Goal: Task Accomplishment & Management: Complete application form

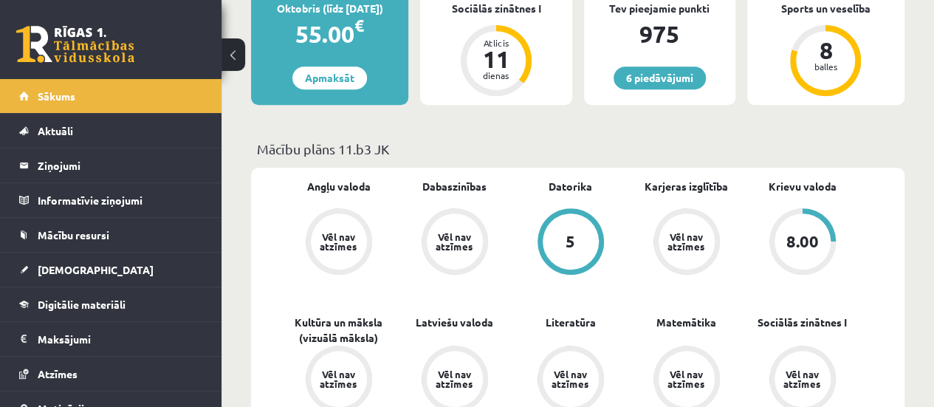
scroll to position [278, 0]
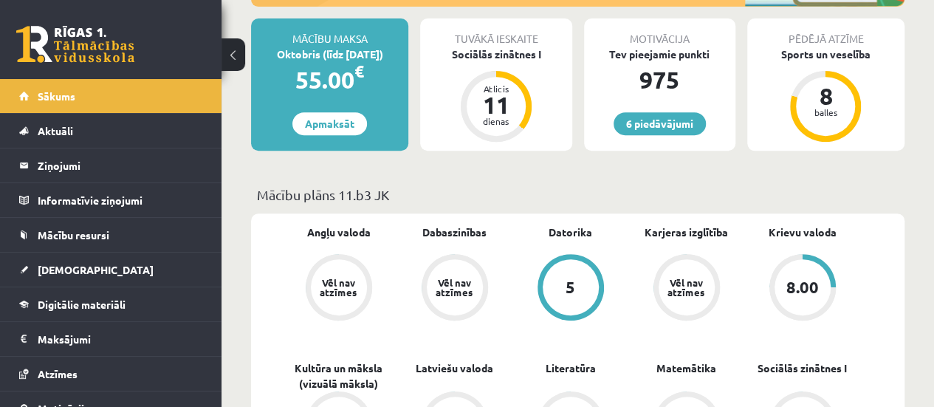
click at [561, 281] on div "5" at bounding box center [571, 287] width 56 height 56
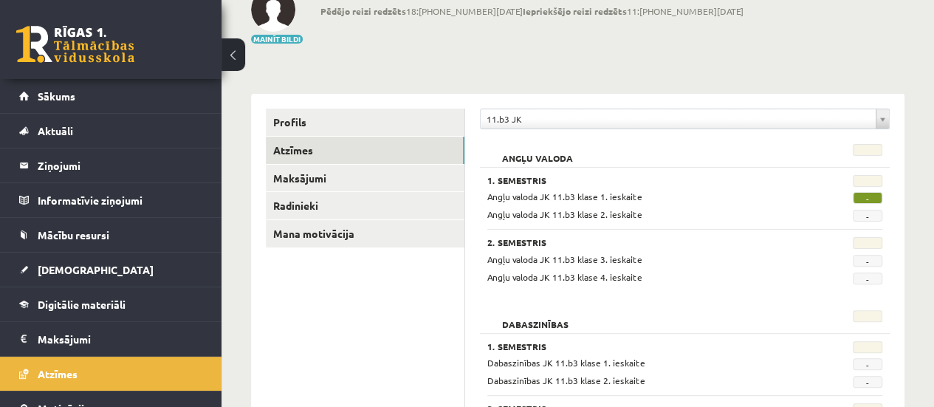
scroll to position [145, 0]
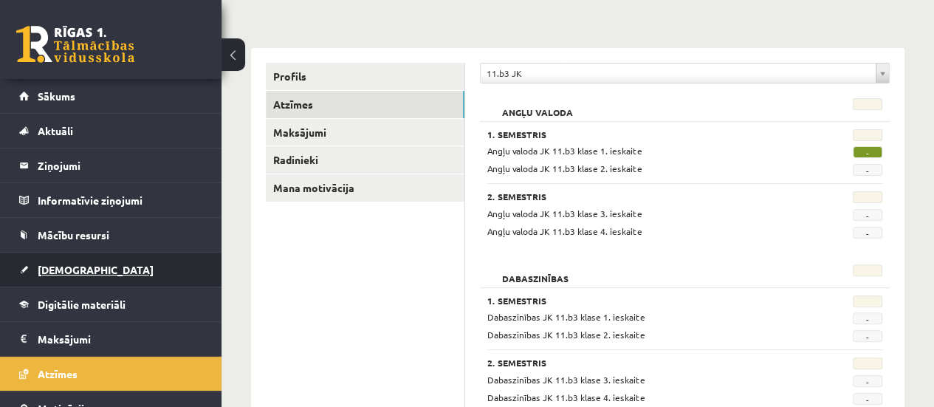
click at [143, 273] on link "[DEMOGRAPHIC_DATA]" at bounding box center [111, 270] width 184 height 34
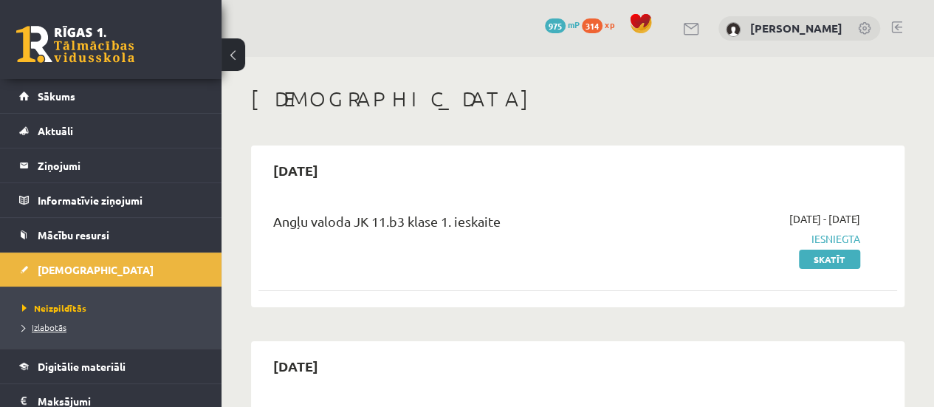
click at [60, 324] on span "Izlabotās" at bounding box center [44, 327] width 44 height 12
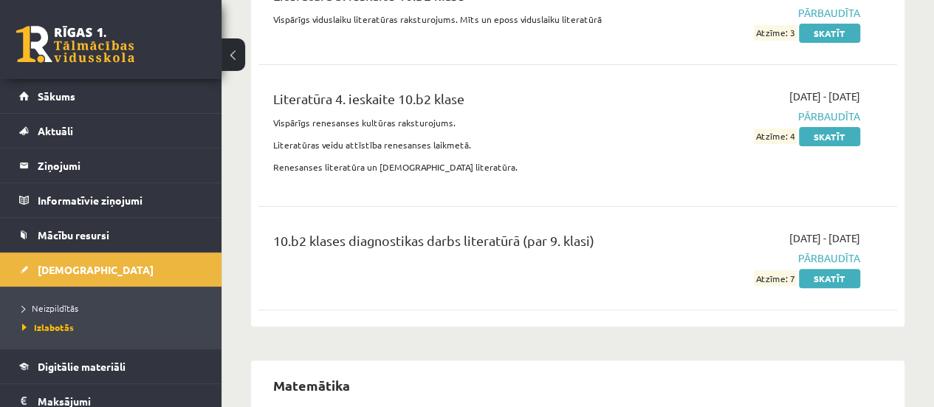
scroll to position [5723, 0]
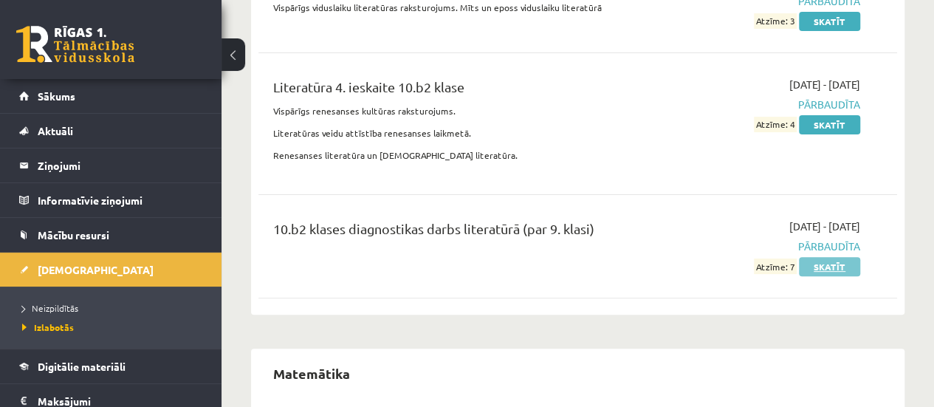
click at [854, 257] on link "Skatīt" at bounding box center [829, 266] width 61 height 19
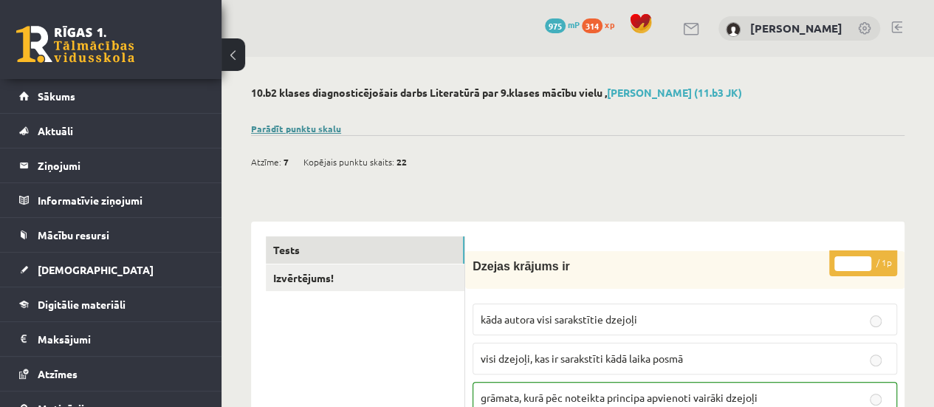
click at [335, 123] on link "Parādīt punktu skalu" at bounding box center [296, 129] width 90 height 12
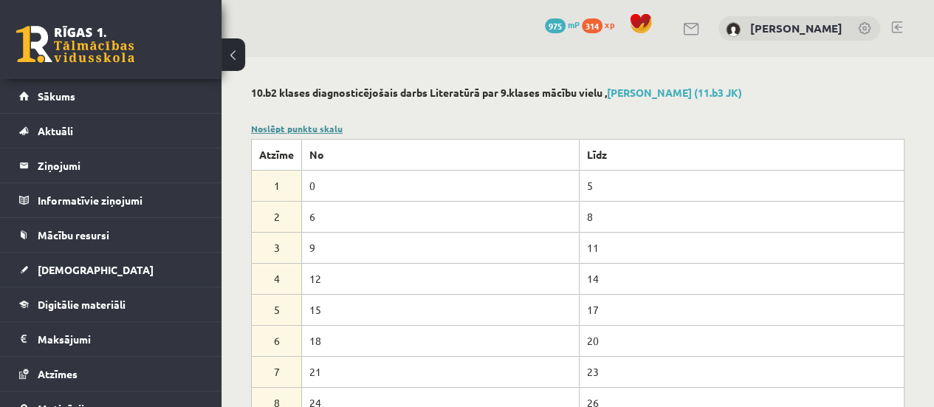
click at [335, 123] on link "Noslēpt punktu skalu" at bounding box center [297, 129] width 92 height 12
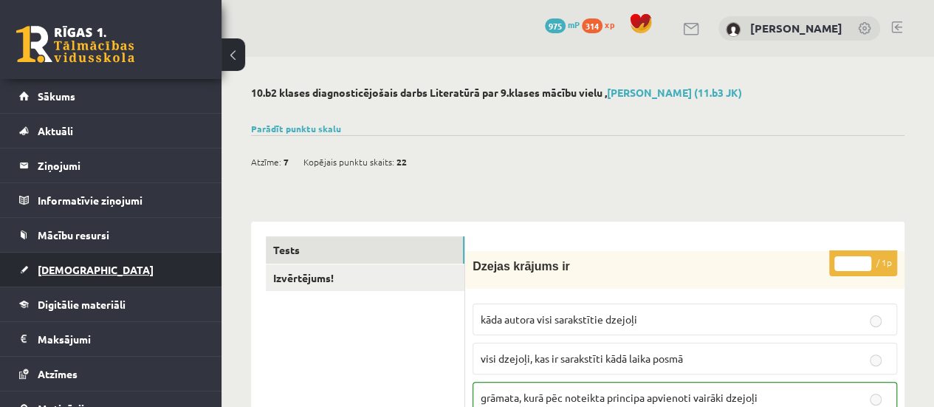
click at [103, 256] on link "[DEMOGRAPHIC_DATA]" at bounding box center [111, 270] width 184 height 34
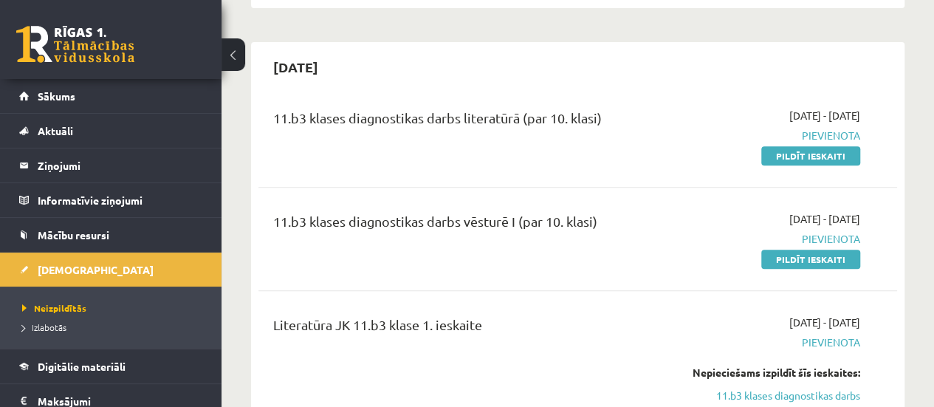
scroll to position [327, 0]
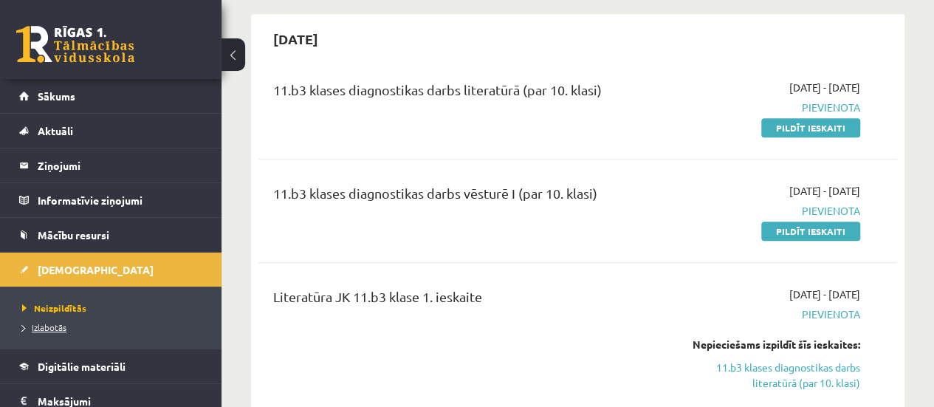
click at [55, 327] on li "Izlabotās" at bounding box center [114, 327] width 185 height 19
click at [55, 327] on span "Izlabotās" at bounding box center [48, 327] width 52 height 12
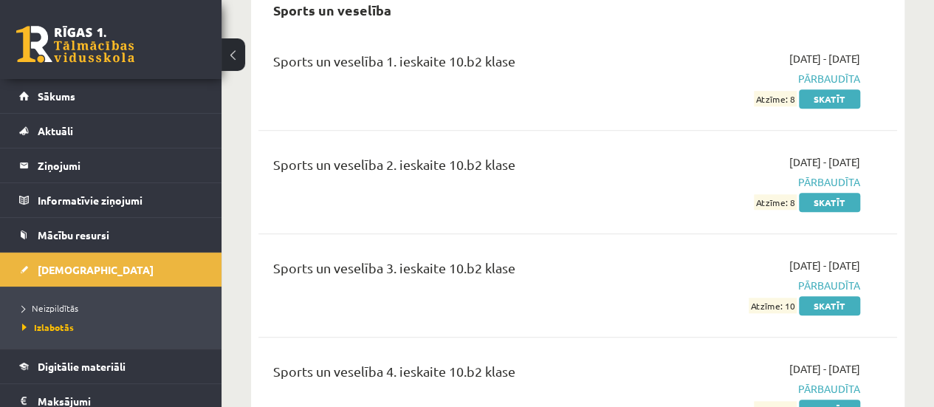
scroll to position [8981, 0]
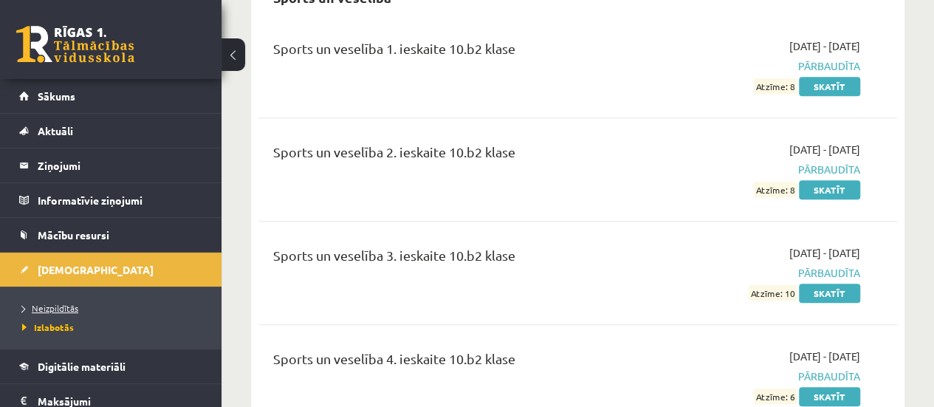
click at [80, 312] on link "Neizpildītās" at bounding box center [114, 307] width 185 height 13
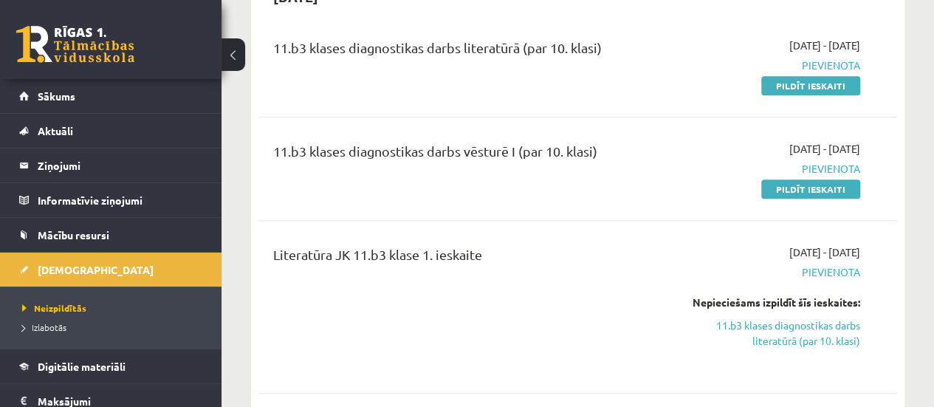
scroll to position [341, 0]
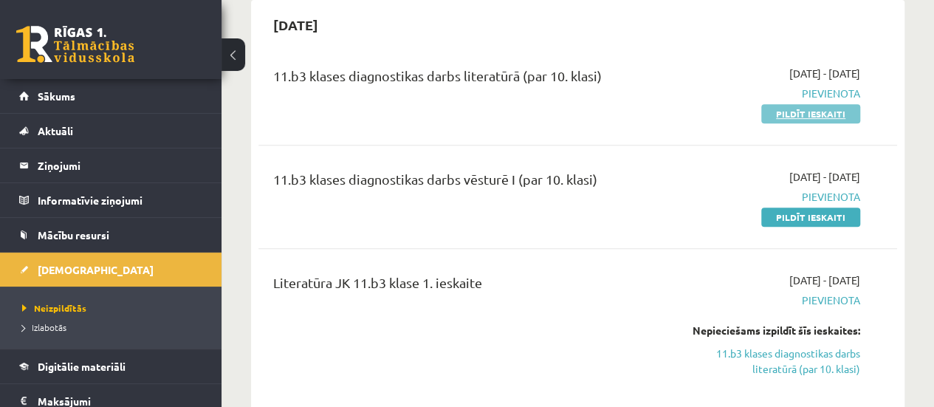
click at [829, 112] on link "Pildīt ieskaiti" at bounding box center [810, 113] width 99 height 19
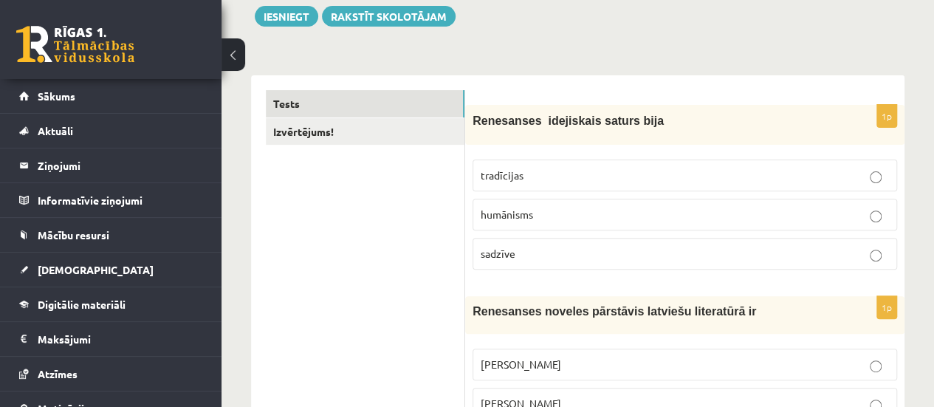
scroll to position [142, 0]
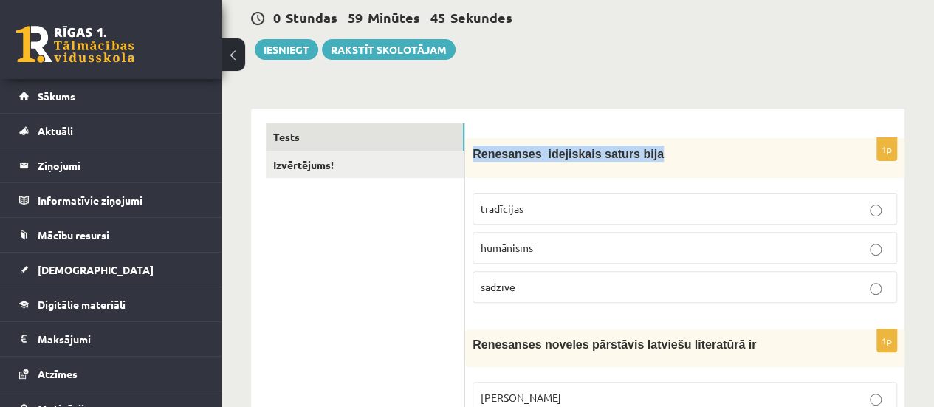
drag, startPoint x: 473, startPoint y: 151, endPoint x: 638, endPoint y: 157, distance: 164.8
click at [638, 157] on p "Renesanses idejiskais saturs bija" at bounding box center [648, 153] width 351 height 16
copy span "Renesanses idejiskais saturs bija"
click at [499, 163] on div "Renesanses idejiskais saturs bija" at bounding box center [684, 158] width 439 height 40
drag, startPoint x: 471, startPoint y: 153, endPoint x: 541, endPoint y: 284, distance: 148.0
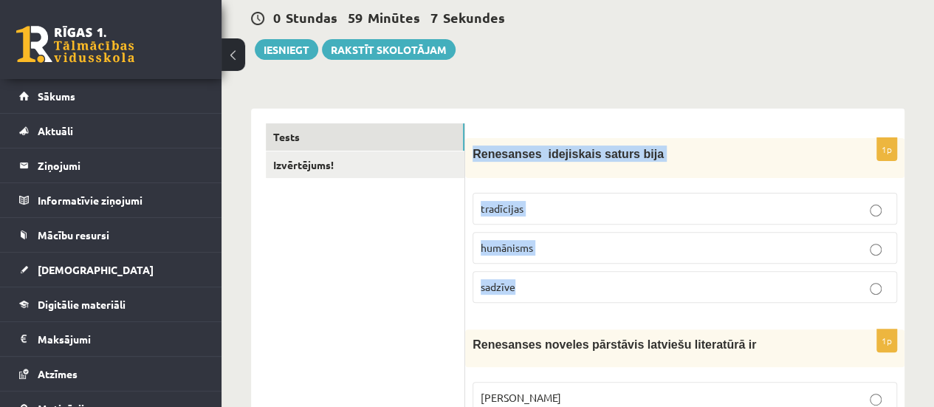
click at [541, 284] on div "1p Renesanses idejiskais saturs bija tradīcijas humānisms sadzīve" at bounding box center [684, 226] width 439 height 177
copy div "Renesanses idejiskais saturs bija tradīcijas humānisms sadzīve"
click at [691, 154] on p "Renesanses idejiskais saturs bija" at bounding box center [648, 153] width 351 height 16
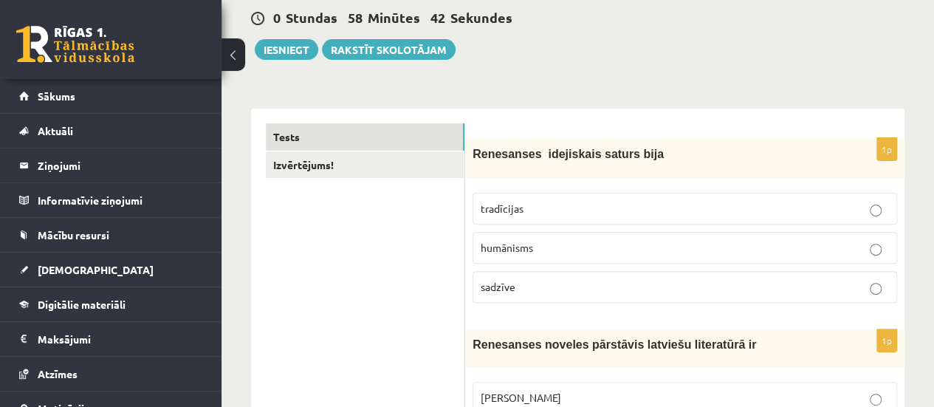
click at [622, 253] on p "humānisms" at bounding box center [685, 248] width 408 height 16
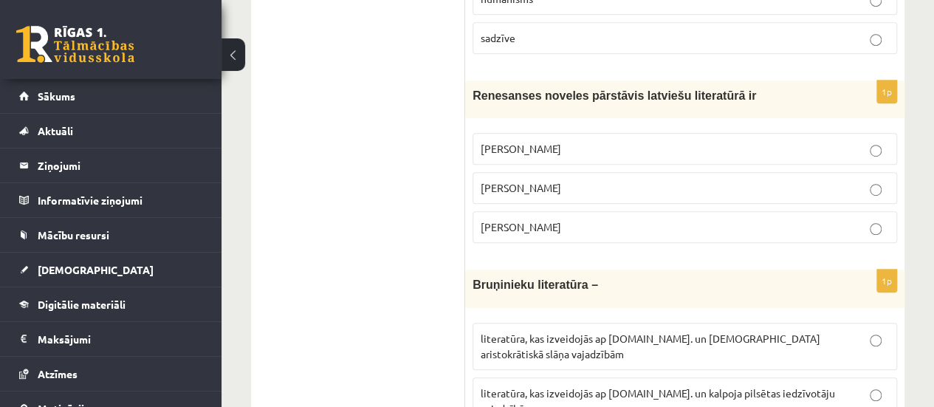
scroll to position [383, 0]
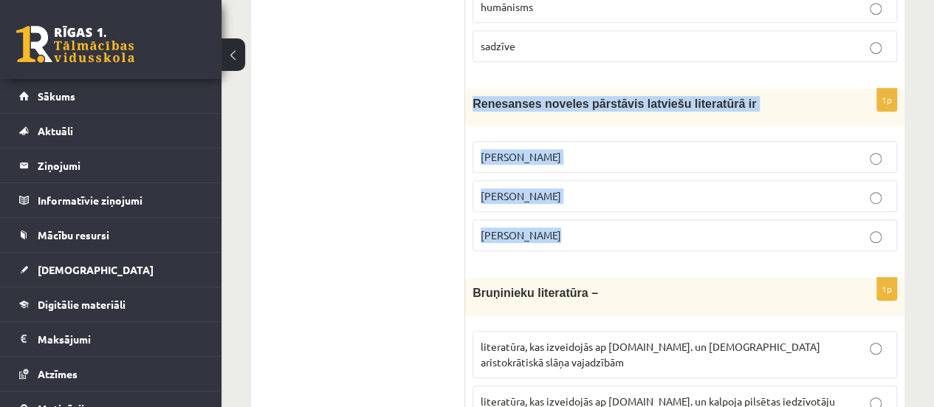
drag, startPoint x: 473, startPoint y: 100, endPoint x: 592, endPoint y: 233, distance: 177.8
click at [592, 233] on div "1p Renesanses noveles pārstāvis latviešu literatūrā ir Rūdolfs Blaumanis Kārlis…" at bounding box center [684, 176] width 439 height 174
copy div "Renesanses noveles pārstāvis latviešu literatūrā ir Rūdolfs Blaumanis Kārlis Sk…"
click at [603, 239] on p "Jānis Ezeriņš" at bounding box center [685, 235] width 408 height 16
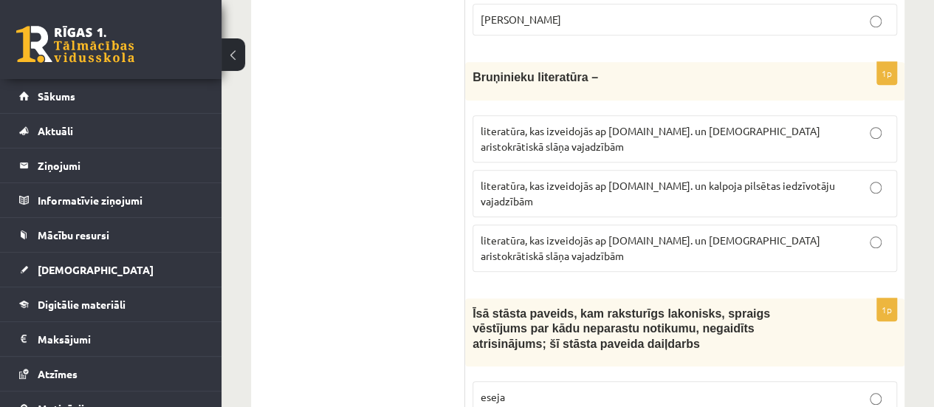
scroll to position [623, 0]
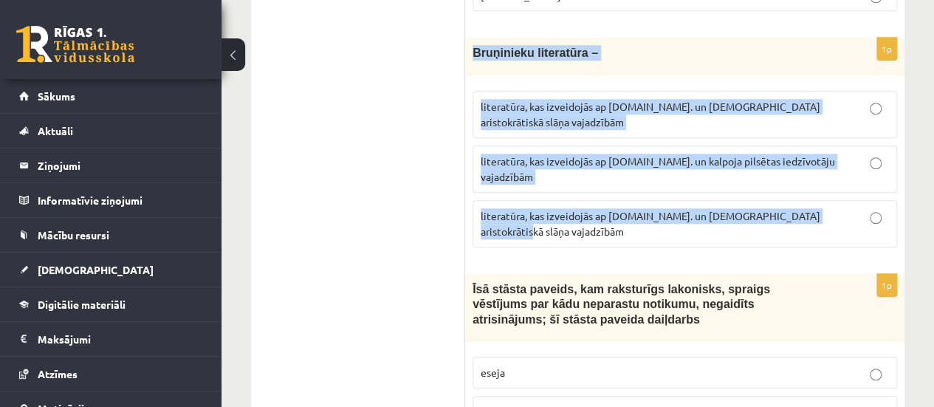
drag, startPoint x: 473, startPoint y: 54, endPoint x: 837, endPoint y: 187, distance: 388.3
click at [837, 187] on div "1p Bruņinieku literatūra – literatūra, kas izveidojās ap 20.gs. un kalpoja aris…" at bounding box center [684, 148] width 439 height 221
copy div "Bruņinieku literatūra – literatūra, kas izveidojās ap 20.gs. un kalpoja aristok…"
click at [868, 208] on p "literatūra, kas izveidojās ap 12.gs. un kalpoja aristokrātiskā slāņa vajadzībām" at bounding box center [685, 223] width 408 height 31
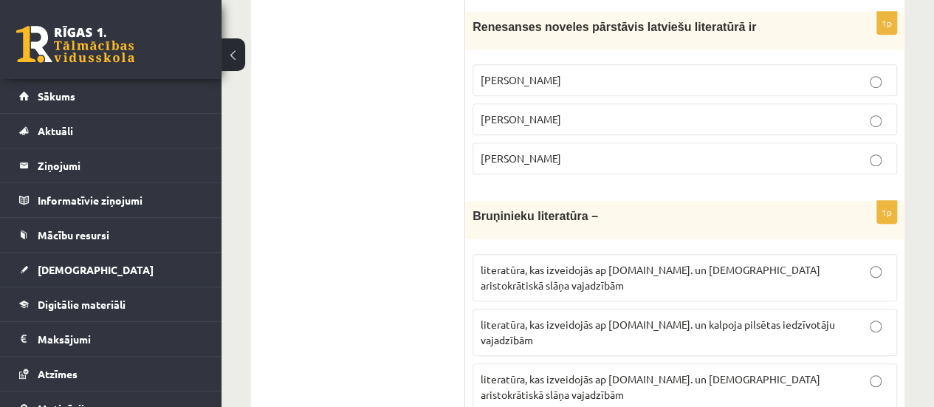
scroll to position [436, 0]
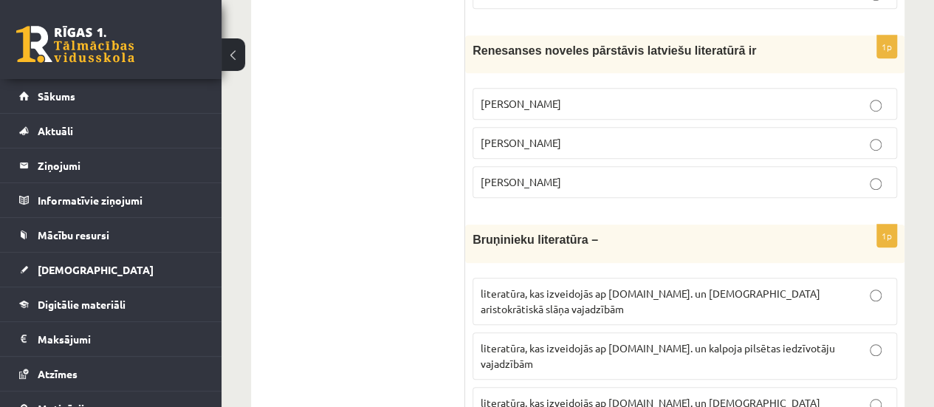
click at [795, 135] on p "Kārlis Skalbe" at bounding box center [685, 143] width 408 height 16
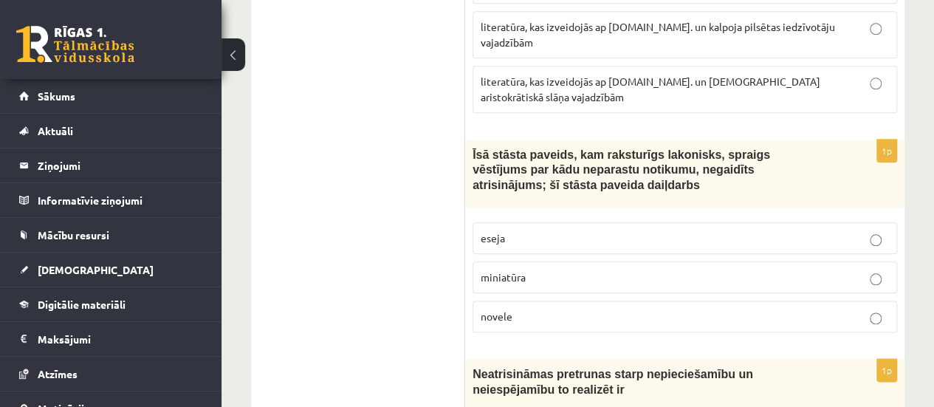
scroll to position [749, 0]
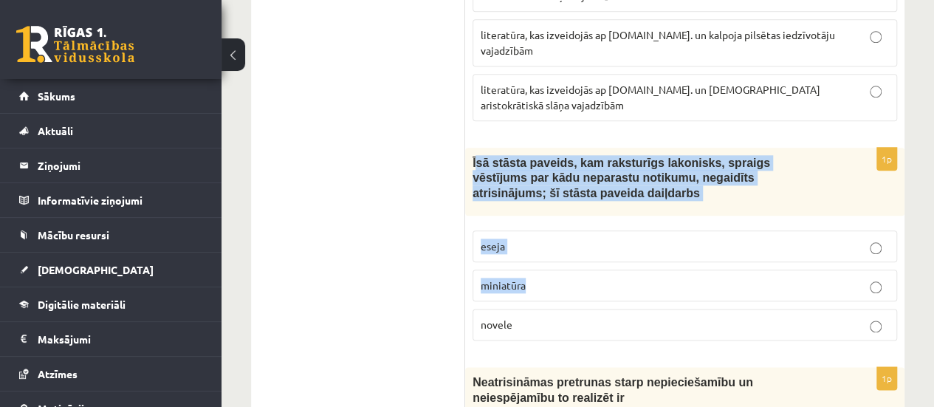
drag, startPoint x: 474, startPoint y: 108, endPoint x: 571, endPoint y: 224, distance: 151.0
click at [571, 224] on div "1p Īsā stāsta paveids, kam raksturīgs lakonisks, spraigs vēstījums par kādu nep…" at bounding box center [684, 250] width 439 height 205
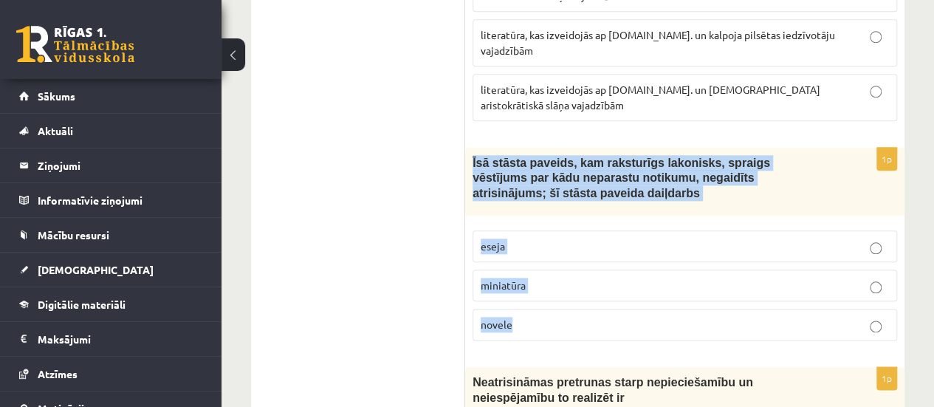
drag, startPoint x: 473, startPoint y: 109, endPoint x: 581, endPoint y: 254, distance: 180.9
click at [581, 254] on div "1p Īsā stāsta paveids, kam raksturīgs lakonisks, spraigs vēstījums par kādu nep…" at bounding box center [684, 250] width 439 height 205
copy div "Īsā stāsta paveids, kam raksturīgs lakonisks, spraigs vēstījums par kādu nepara…"
click at [601, 317] on p "novele" at bounding box center [685, 325] width 408 height 16
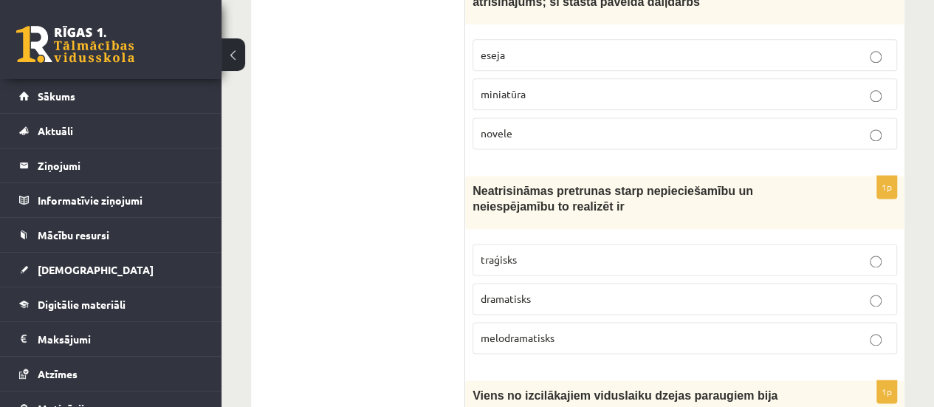
scroll to position [932, 0]
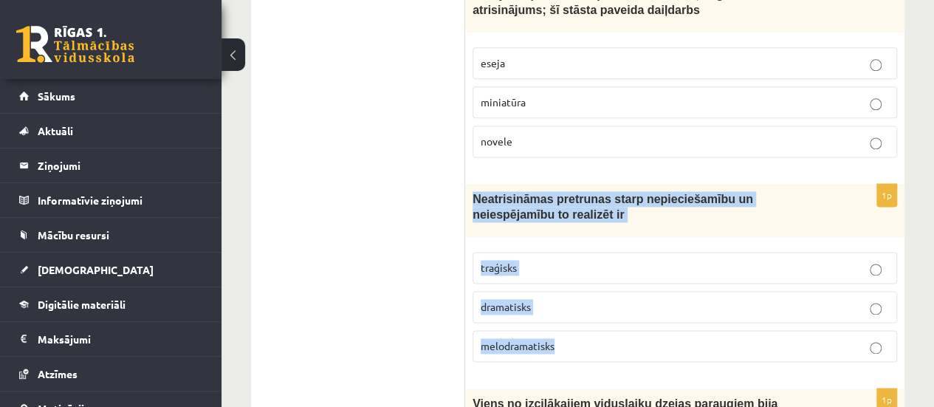
drag, startPoint x: 471, startPoint y: 128, endPoint x: 626, endPoint y: 281, distance: 217.2
click at [626, 281] on div "1p Neatrisināmas pretrunas starp nepieciešamību un neiespējamību to realizēt ir…" at bounding box center [684, 279] width 439 height 190
copy div "Neatrisināmas pretrunas starp nepieciešamību un neiespējamību to realizēt ir tr…"
click at [587, 260] on p "traģisks" at bounding box center [685, 268] width 408 height 16
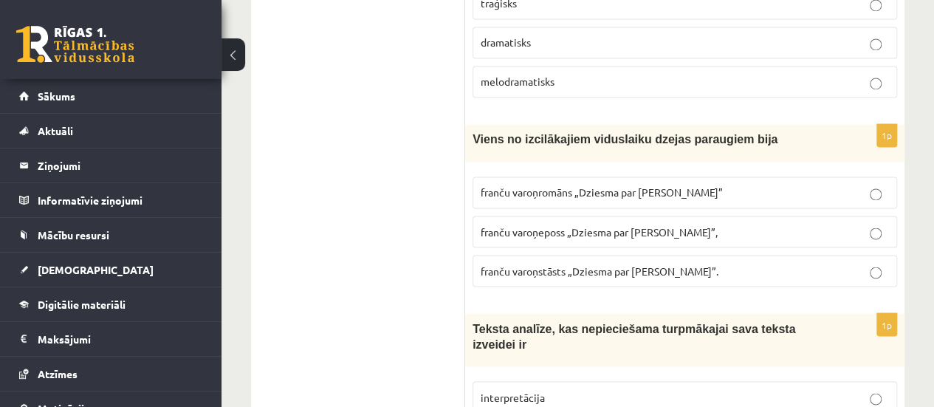
scroll to position [1221, 0]
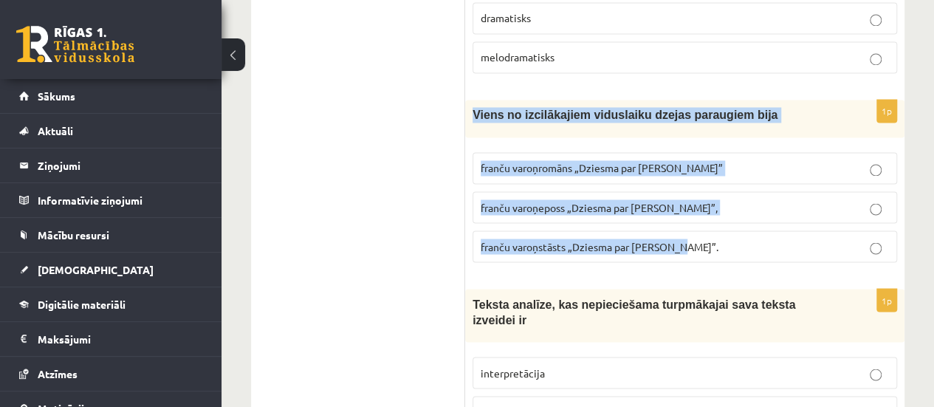
drag, startPoint x: 471, startPoint y: 44, endPoint x: 707, endPoint y: 191, distance: 278.3
click at [707, 191] on div "1p Viens no izcilākajiem viduslaiku dzejas paraugiem bija franču varoņromāns „D…" at bounding box center [684, 187] width 439 height 174
copy div "Viens no izcilākajiem viduslaiku dzejas paraugiem bija franču varoņromāns „Dzie…"
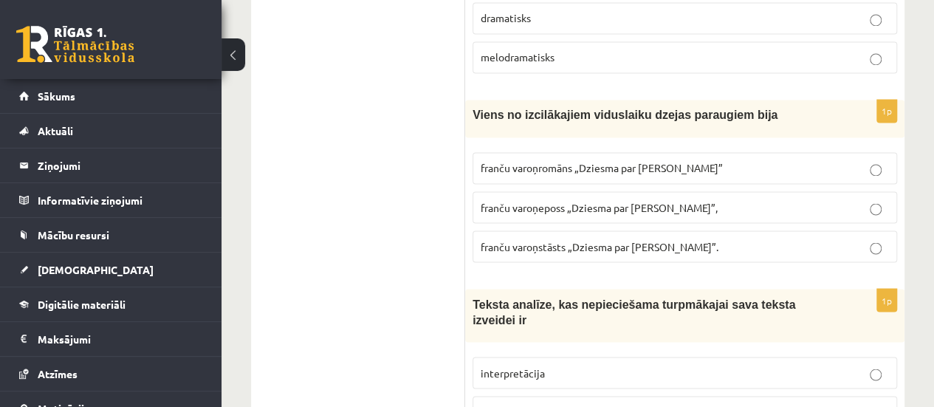
click at [582, 200] on span "franču varoņeposs „Dziesma par [PERSON_NAME]”," at bounding box center [599, 206] width 237 height 13
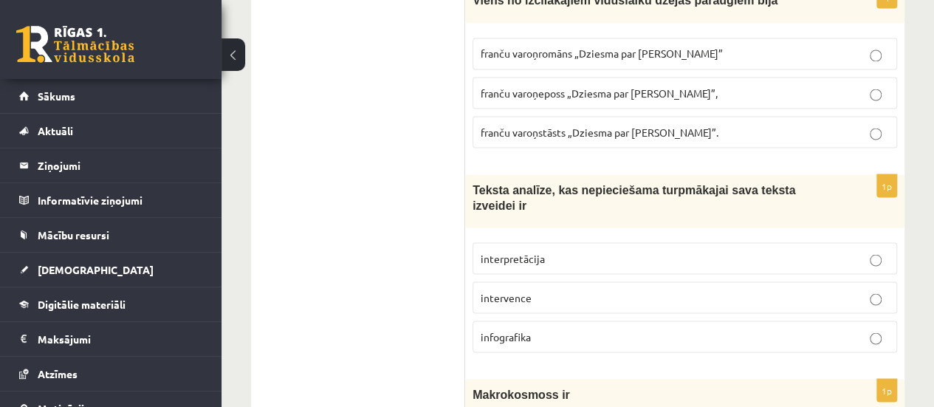
scroll to position [1331, 0]
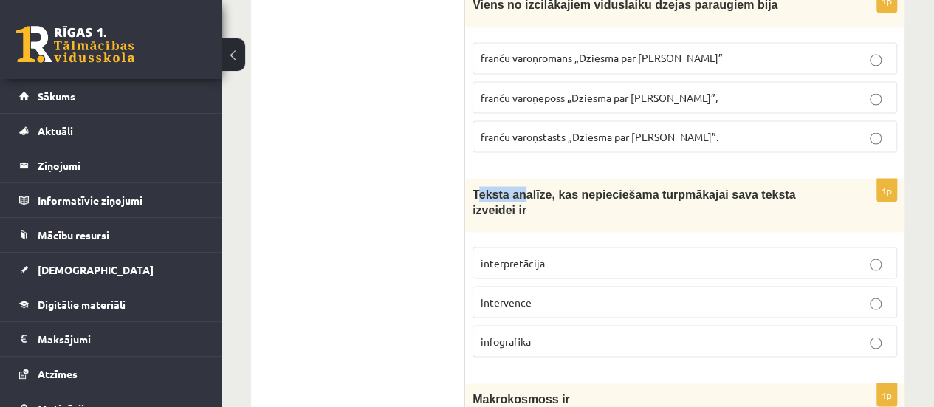
drag, startPoint x: 476, startPoint y: 118, endPoint x: 521, endPoint y: 143, distance: 51.9
click at [521, 179] on div "Teksta analīze, kas nepieciešama turpmākajai sava teksta izveidei ir" at bounding box center [684, 205] width 439 height 53
click at [467, 179] on div "Teksta analīze, kas nepieciešama turpmākajai sava teksta izveidei ir" at bounding box center [684, 205] width 439 height 53
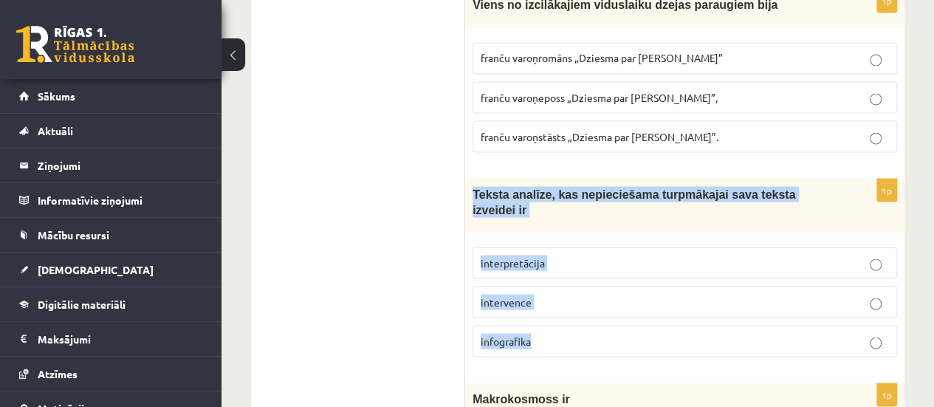
drag, startPoint x: 470, startPoint y: 121, endPoint x: 579, endPoint y: 244, distance: 163.7
click at [579, 244] on div "1p Teksta analīze, kas nepieciešama turpmākajai sava teksta izveidei ir interpr…" at bounding box center [684, 274] width 439 height 190
copy div "Teksta analīze, kas nepieciešama turpmākajai sava teksta izveidei ir interpretā…"
click at [626, 255] on p "interpretācija" at bounding box center [685, 263] width 408 height 16
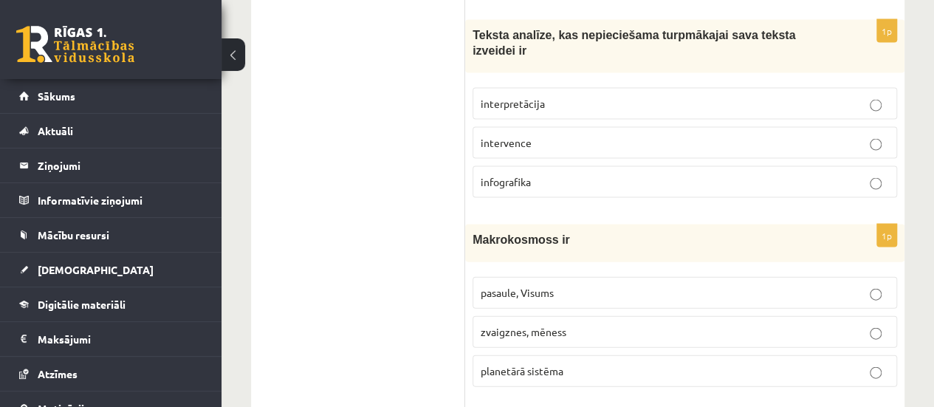
scroll to position [1498, 0]
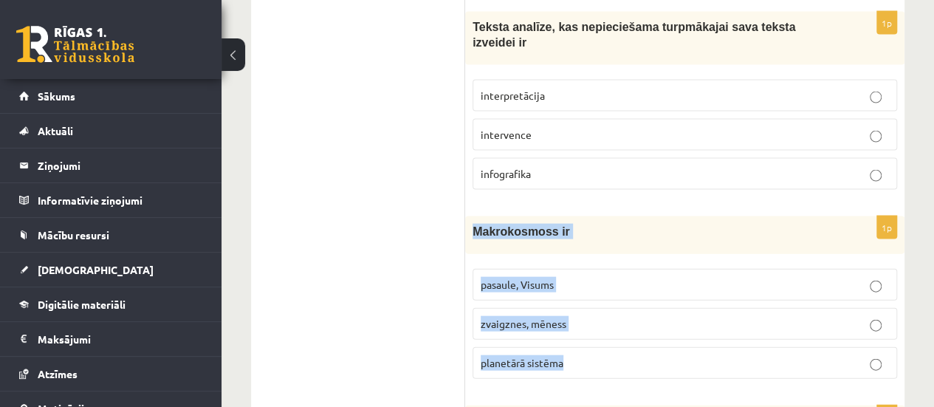
drag, startPoint x: 473, startPoint y: 144, endPoint x: 628, endPoint y: 271, distance: 200.5
click at [628, 271] on div "1p Makrokosmoss ir pasaule, Visums zvaigznes, mēness planetārā sistēma" at bounding box center [684, 303] width 439 height 174
copy div "Makrokosmoss ir pasaule, Visums zvaigznes, mēness planetārā sistēma"
click at [654, 277] on p "pasaule, Visums" at bounding box center [685, 285] width 408 height 16
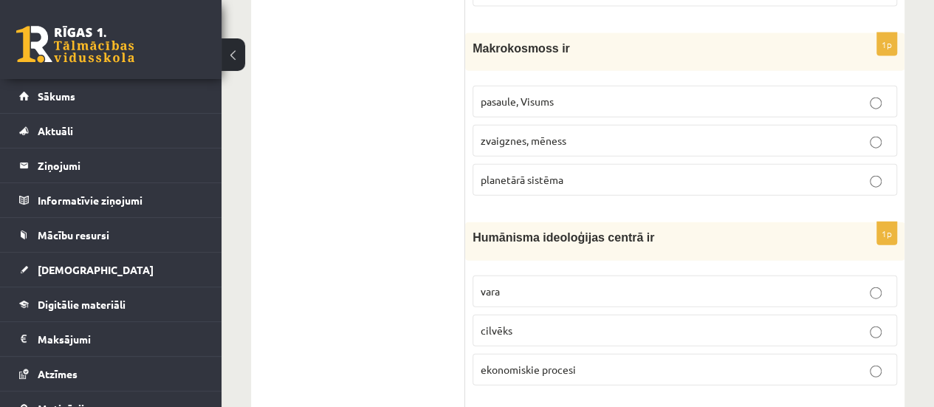
scroll to position [1689, 0]
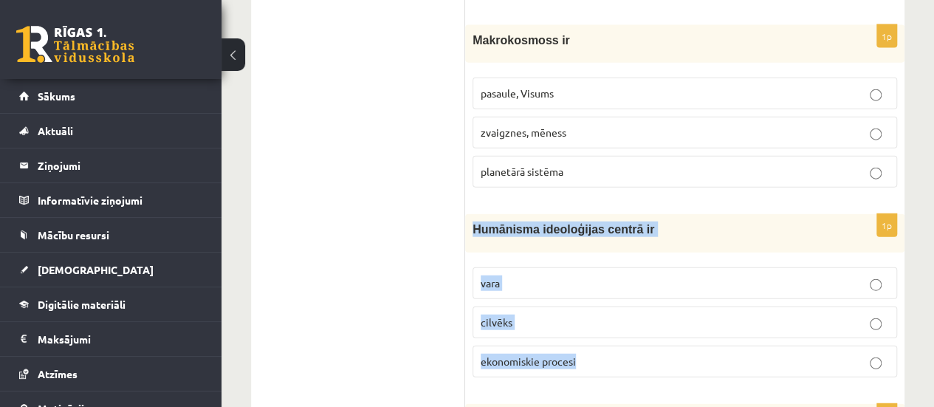
drag, startPoint x: 473, startPoint y: 139, endPoint x: 606, endPoint y: 264, distance: 181.8
click at [606, 264] on div "1p Humānisma ideoloģijas centrā ir vara cilvēks ekonomiskie procesi" at bounding box center [684, 301] width 439 height 174
copy div "Humānisma ideoloģijas centrā ir vara cilvēks ekonomiskie procesi"
click at [561, 315] on p "cilvēks" at bounding box center [685, 323] width 408 height 16
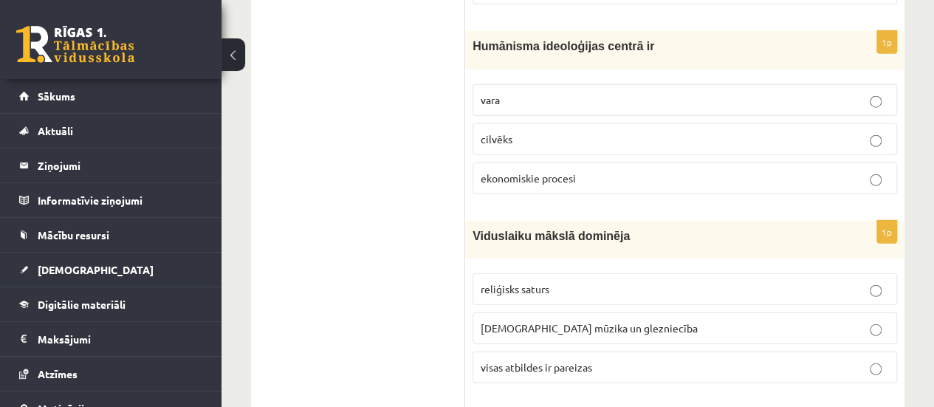
scroll to position [1888, 0]
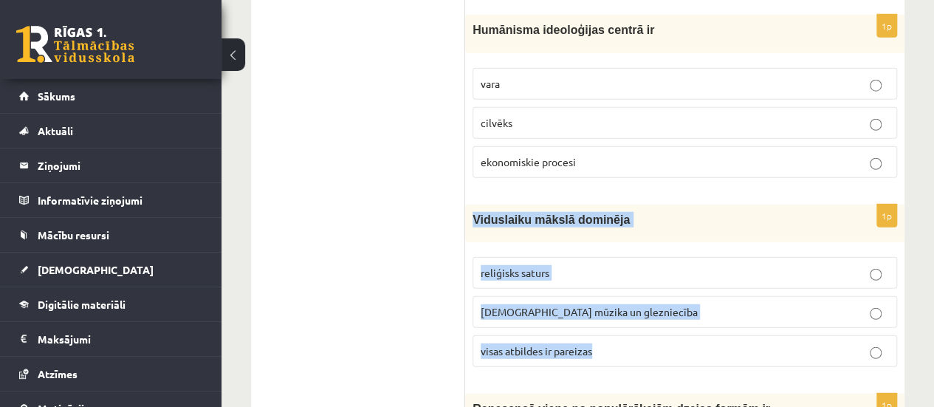
drag, startPoint x: 473, startPoint y: 123, endPoint x: 650, endPoint y: 253, distance: 219.8
click at [650, 253] on div "1p Viduslaiku mākslā dominēja reliģisks saturs baznīcas mūzika un glezniecība v…" at bounding box center [684, 292] width 439 height 174
click at [638, 304] on p "baznīcas mūzika un glezniecība" at bounding box center [685, 312] width 408 height 16
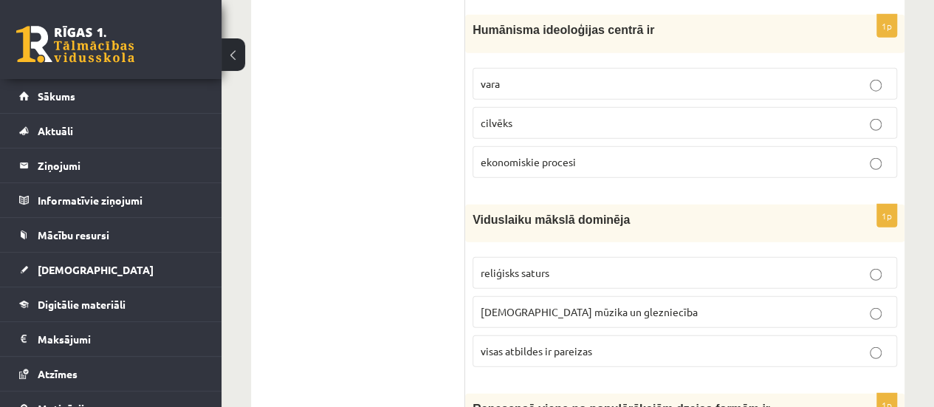
drag, startPoint x: 634, startPoint y: 276, endPoint x: 629, endPoint y: 258, distance: 19.0
click at [629, 258] on fieldset "reliģisks saturs baznīcas mūzika un glezniecība visas atbildes ir pareizas" at bounding box center [685, 311] width 425 height 122
click at [629, 343] on p "visas atbildes ir pareizas" at bounding box center [685, 351] width 408 height 16
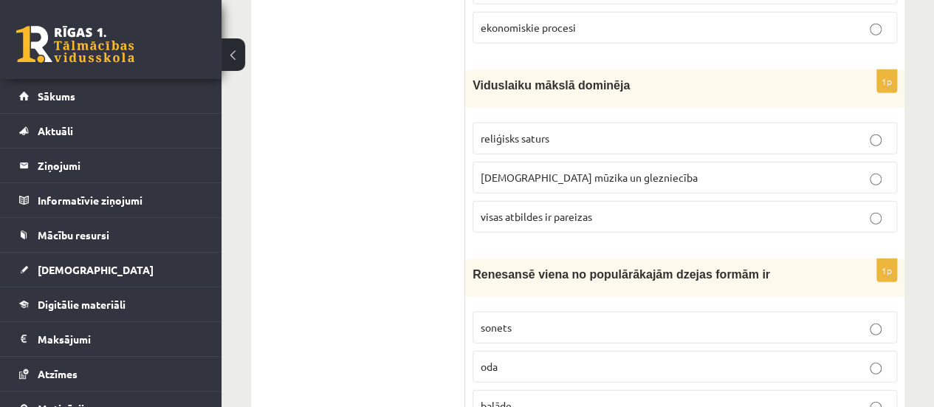
scroll to position [2039, 0]
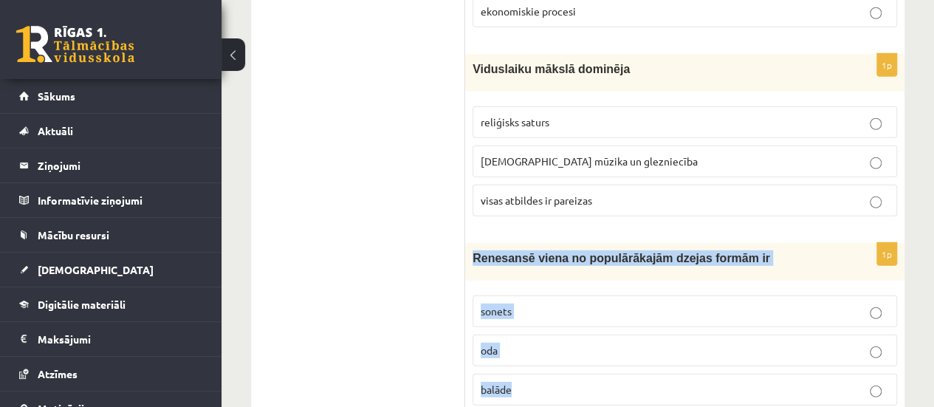
drag, startPoint x: 473, startPoint y: 163, endPoint x: 539, endPoint y: 284, distance: 137.8
click at [539, 284] on div "1p Renesansē viena no populārākajām dzejas formām ir sonets oda balāde" at bounding box center [684, 330] width 439 height 174
click at [563, 295] on label "sonets" at bounding box center [685, 311] width 425 height 32
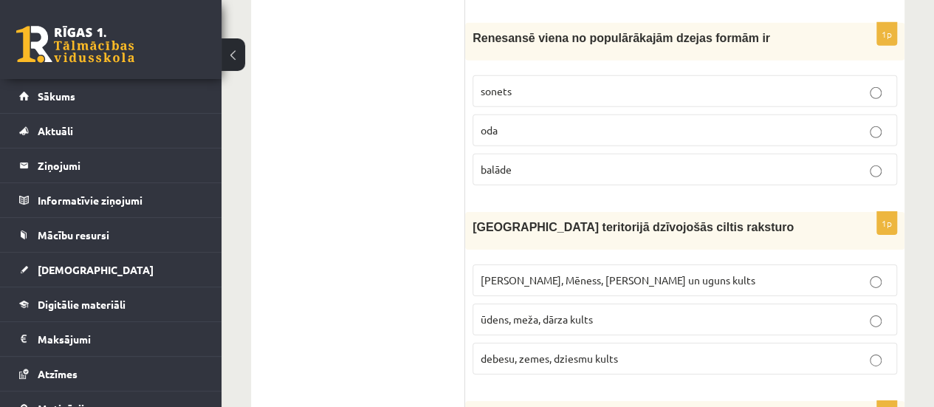
scroll to position [2267, 0]
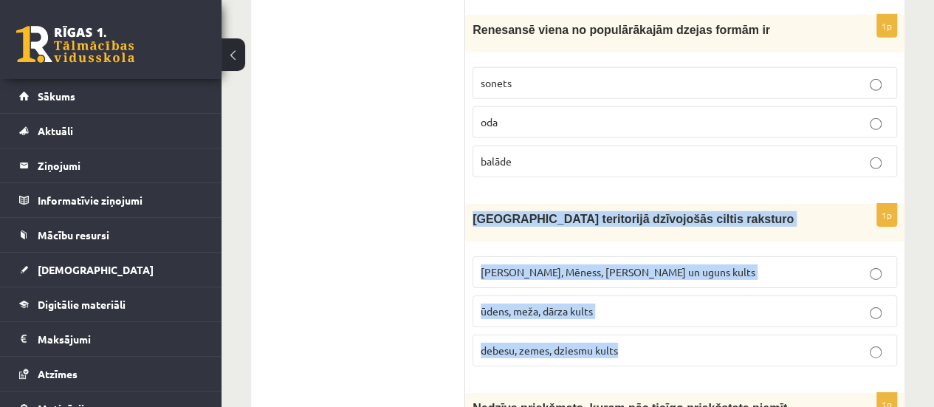
drag, startPoint x: 470, startPoint y: 123, endPoint x: 648, endPoint y: 246, distance: 216.1
click at [648, 246] on div "1p Latvijas teritorijā dzīvojošās ciltis raksturo Saules, Mēness, Pērkona un ug…" at bounding box center [684, 291] width 439 height 174
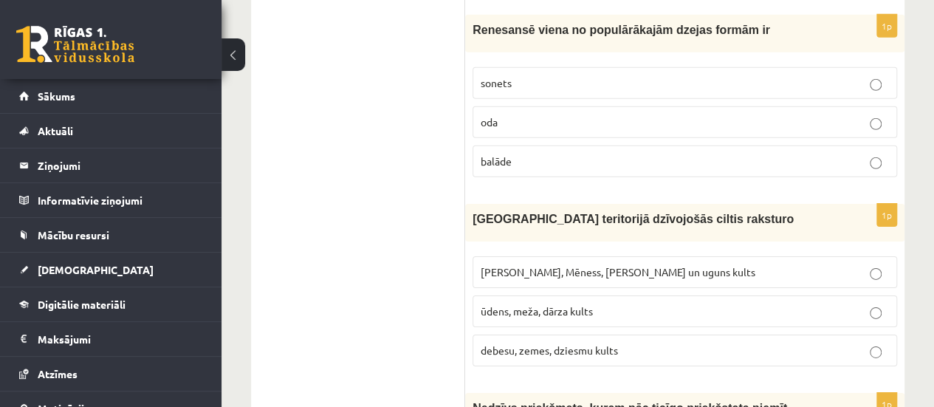
click at [605, 264] on p "Saules, Mēness, Pērkona un uguns kults" at bounding box center [685, 272] width 408 height 16
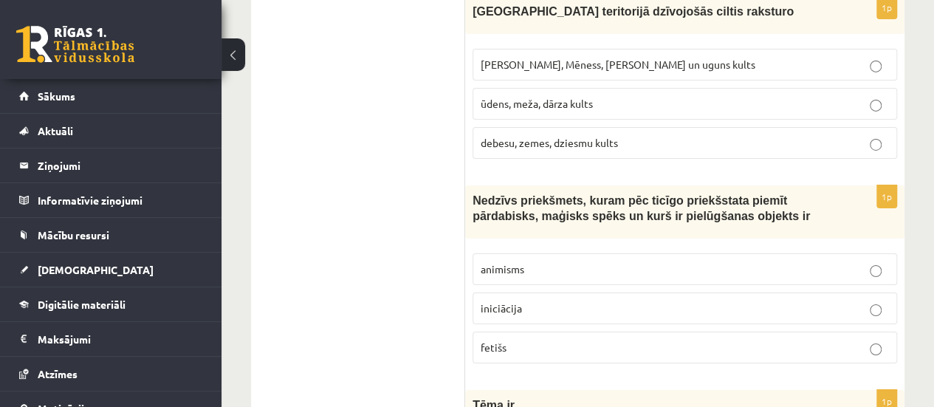
scroll to position [2467, 0]
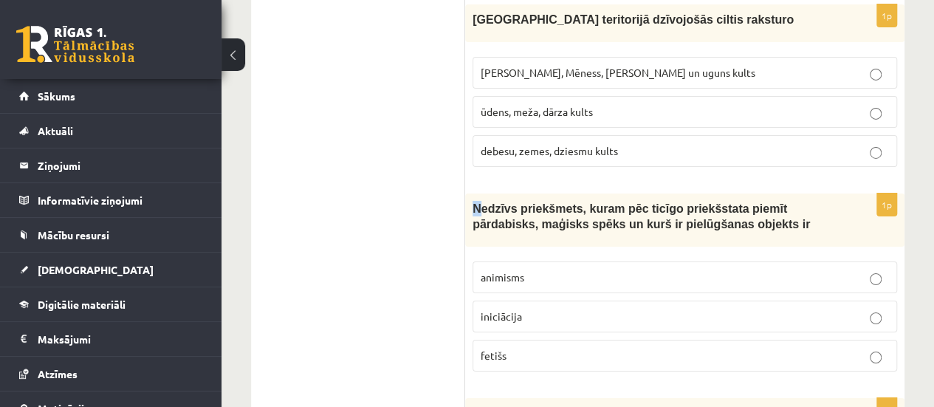
drag, startPoint x: 471, startPoint y: 112, endPoint x: 479, endPoint y: 113, distance: 7.5
click at [479, 193] on div "Nedzīvs priekšmets, kuram pēc ticīgo priekšstata piemīt pārdabisks, maģisks spē…" at bounding box center [684, 219] width 439 height 53
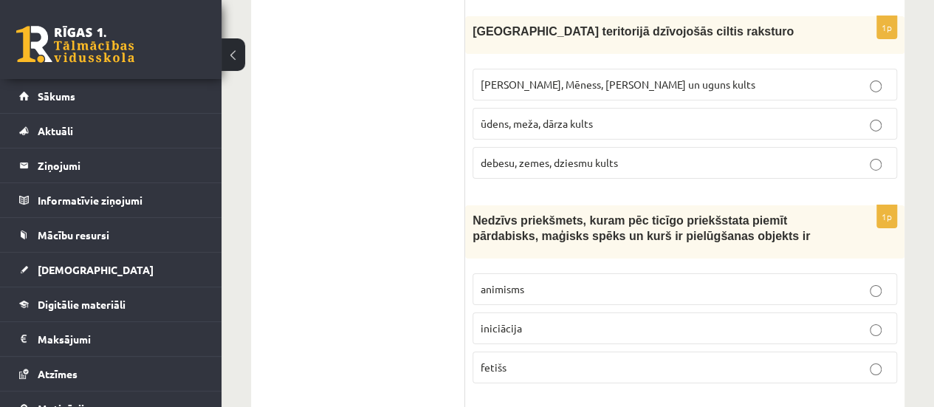
click at [724, 108] on label "ūdens, meža, dārza kults" at bounding box center [685, 124] width 425 height 32
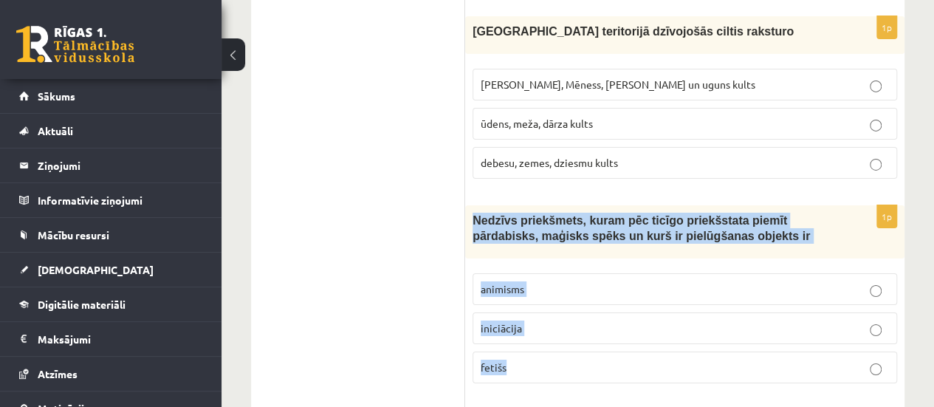
drag, startPoint x: 470, startPoint y: 120, endPoint x: 549, endPoint y: 267, distance: 165.9
click at [549, 267] on div "1p Nedzīvs priekšmets, kuram pēc ticīgo priekšstata piemīt pārdabisks, maģisks …" at bounding box center [684, 300] width 439 height 190
click at [549, 360] on p "fetišs" at bounding box center [685, 368] width 408 height 16
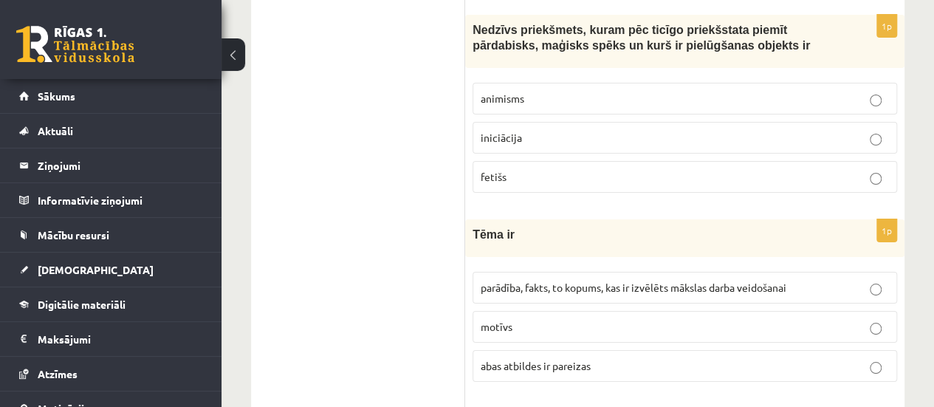
scroll to position [2654, 0]
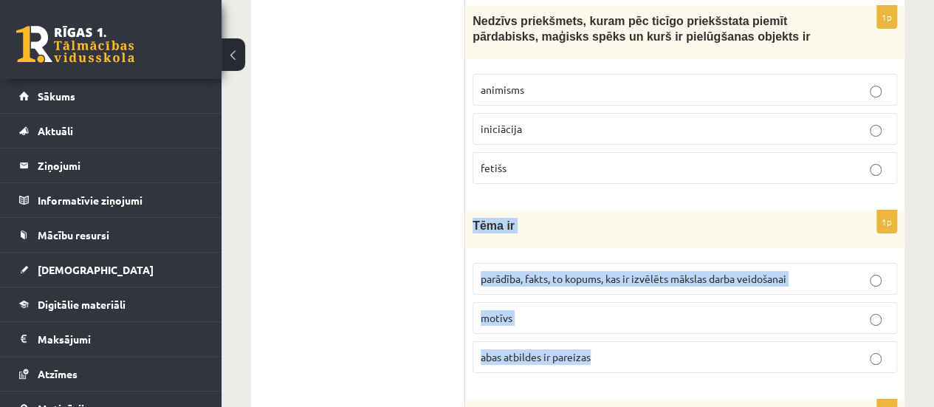
drag, startPoint x: 471, startPoint y: 128, endPoint x: 629, endPoint y: 262, distance: 207.0
click at [629, 262] on div "1p Tēma ir parādība, fakts, to kopums, kas ir izvēlēts mākslas darba veidošanai…" at bounding box center [684, 297] width 439 height 174
click at [614, 263] on label "parādība, fakts, to kopums, kas ir izvēlēts mākslas darba veidošanai" at bounding box center [685, 279] width 425 height 32
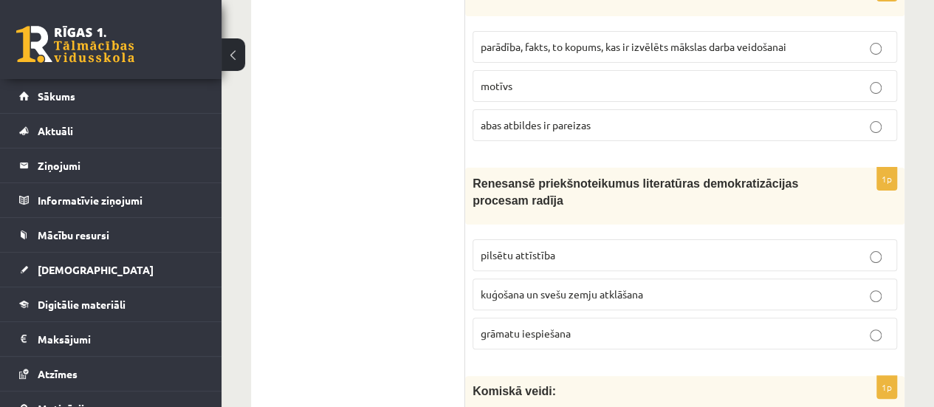
scroll to position [2878, 0]
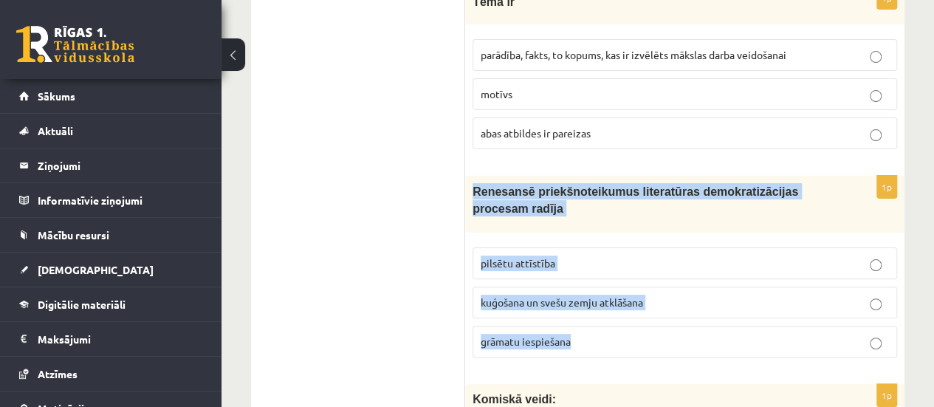
drag, startPoint x: 471, startPoint y: 91, endPoint x: 611, endPoint y: 233, distance: 199.5
click at [611, 233] on div "1p Renesansē priekšnoteikumus literatūras demokratizācijas procesam radīja pils…" at bounding box center [684, 272] width 439 height 193
click at [578, 256] on p "pilsētu attīstība" at bounding box center [685, 264] width 408 height 16
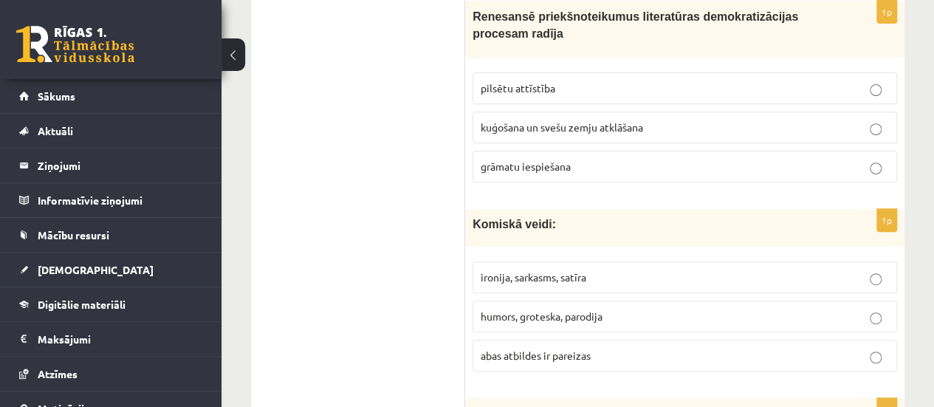
scroll to position [3053, 0]
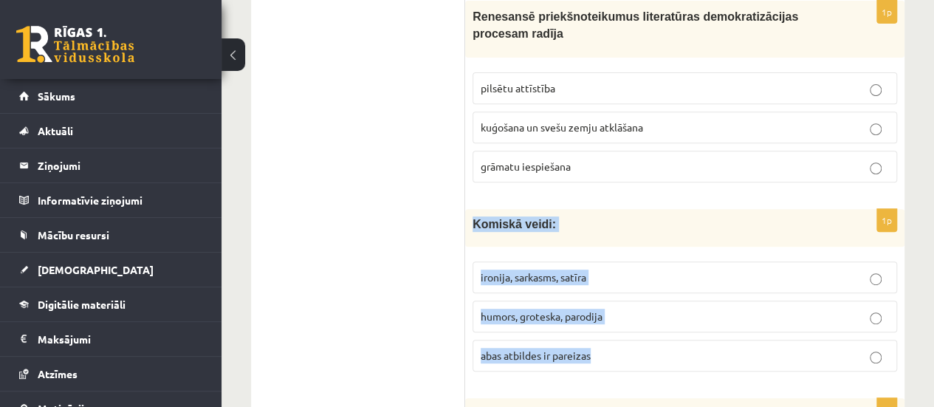
drag, startPoint x: 475, startPoint y: 123, endPoint x: 645, endPoint y: 239, distance: 205.9
click at [645, 239] on div "1p Komiskā veidi: ironija, sarkasms, satīra humors, groteska, parodija abas atb…" at bounding box center [684, 296] width 439 height 174
click at [625, 340] on label "abas atbildes ir pareizas" at bounding box center [685, 356] width 425 height 32
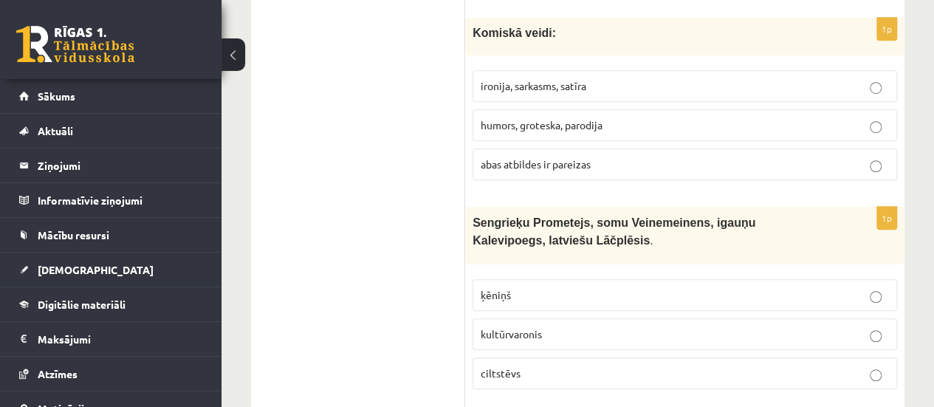
scroll to position [3252, 0]
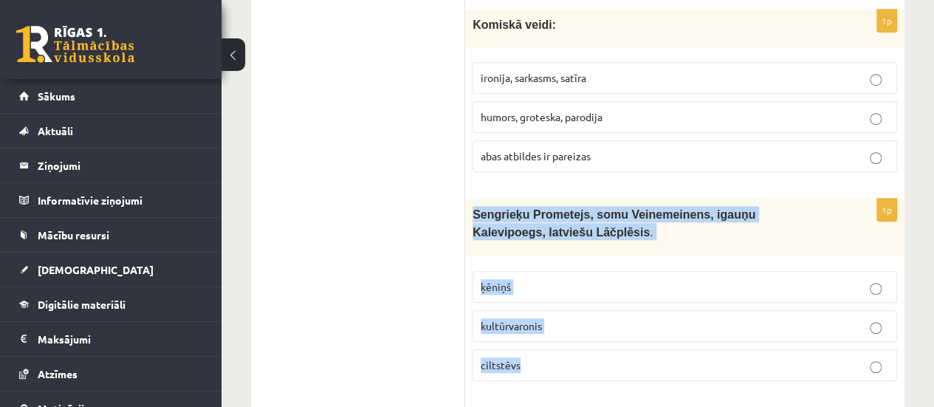
drag, startPoint x: 468, startPoint y: 114, endPoint x: 588, endPoint y: 258, distance: 187.2
click at [588, 258] on div "1p Sengrieķu Prometejs, somu Veinemeinens, igauņu Kalevipoegs, latviešu Lāčplēs…" at bounding box center [684, 296] width 439 height 194
click at [576, 310] on label "kultūrvaronis" at bounding box center [685, 326] width 425 height 32
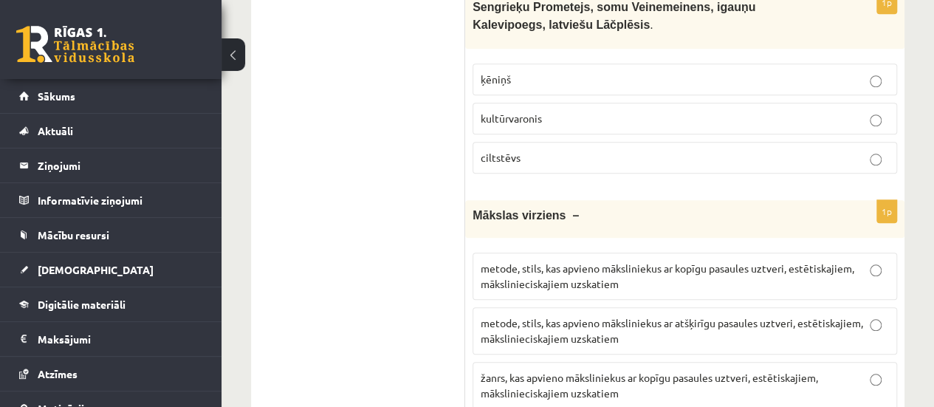
scroll to position [3452, 0]
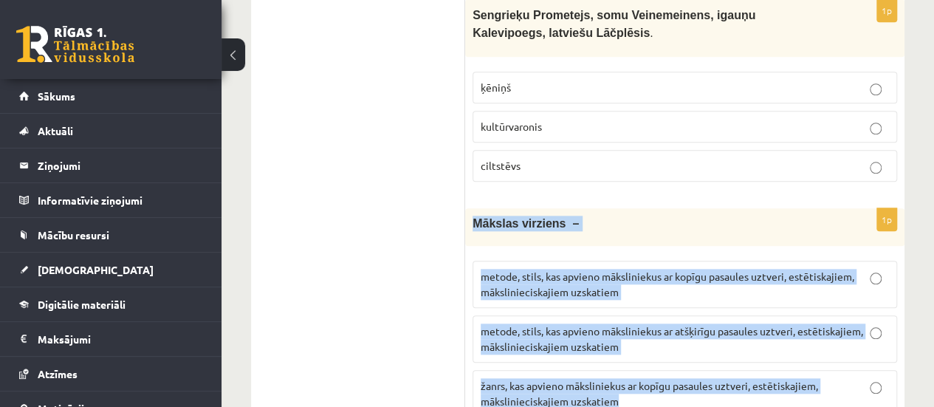
drag, startPoint x: 471, startPoint y: 120, endPoint x: 753, endPoint y: 303, distance: 336.3
click at [753, 303] on div "1p Mākslas virziens – metode, stils, kas apvieno māksliniekus ar kopīgu pasaule…" at bounding box center [684, 318] width 439 height 221
click at [680, 269] on p "metode, stils, kas apvieno māksliniekus ar kopīgu pasaules uztveri, estētiskaji…" at bounding box center [685, 284] width 408 height 31
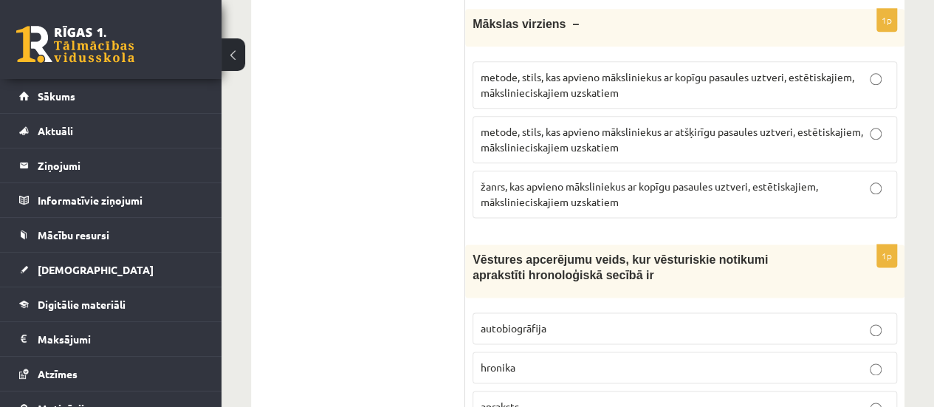
scroll to position [3692, 0]
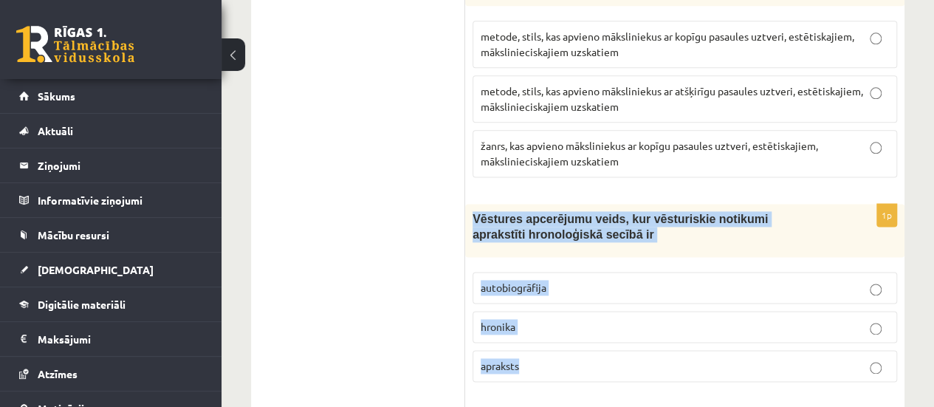
drag, startPoint x: 471, startPoint y: 110, endPoint x: 566, endPoint y: 267, distance: 183.3
click at [566, 267] on div "1p Vēstures apcerējumu veids, kur vēsturiskie notikumi aprakstīti hronoloģiskā …" at bounding box center [684, 299] width 439 height 190
click at [597, 319] on p "hronika" at bounding box center [685, 327] width 408 height 16
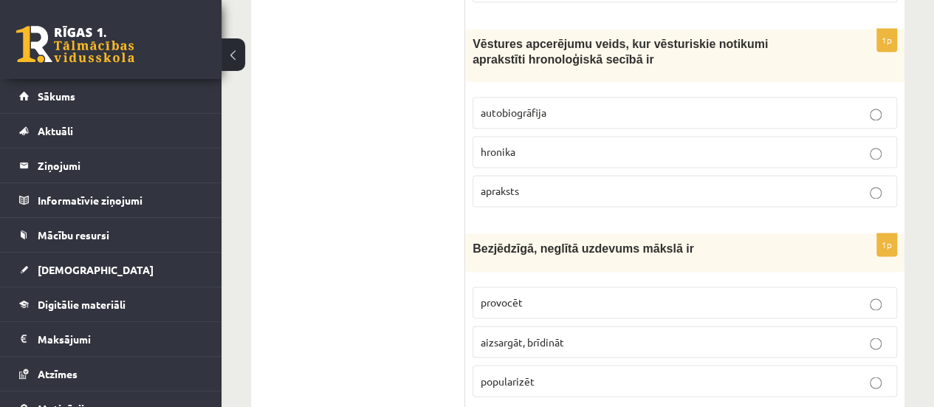
scroll to position [3892, 0]
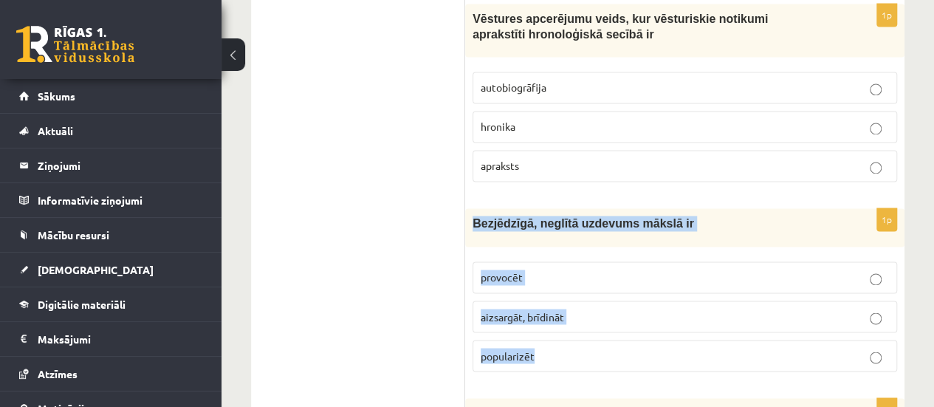
drag, startPoint x: 473, startPoint y: 114, endPoint x: 597, endPoint y: 249, distance: 182.9
click at [597, 249] on div "1p Bezjēdzīgā, neglītā uzdevums mākslā ir provocēt aizsargāt, brīdināt populari…" at bounding box center [684, 295] width 439 height 174
click at [645, 270] on p "provocēt" at bounding box center [685, 278] width 408 height 16
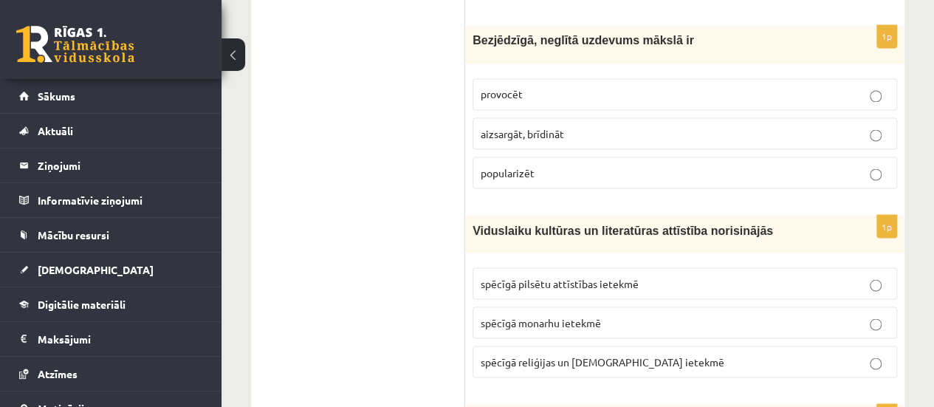
scroll to position [4091, 0]
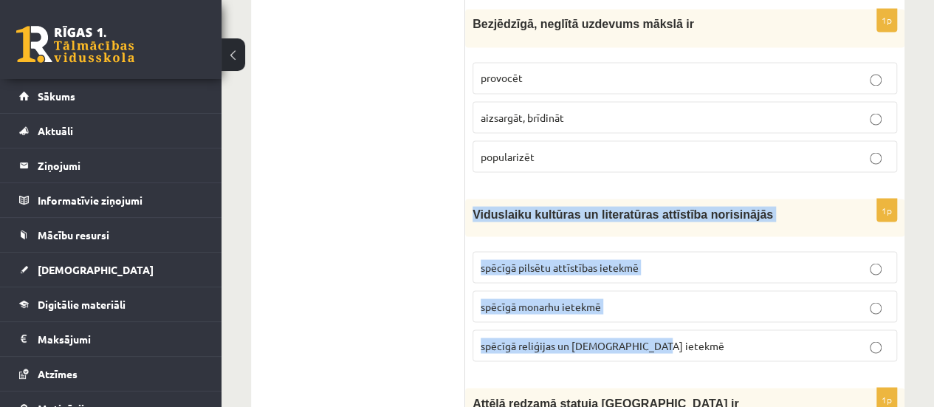
drag, startPoint x: 472, startPoint y: 106, endPoint x: 684, endPoint y: 231, distance: 246.3
click at [684, 231] on div "1p Viduslaiku kultūras un literatūras attīstība norisinājās spēcīgā pilsētu att…" at bounding box center [684, 286] width 439 height 174
click at [675, 329] on label "spēcīgā reliģijas un baznīcas ietekmē" at bounding box center [685, 345] width 425 height 32
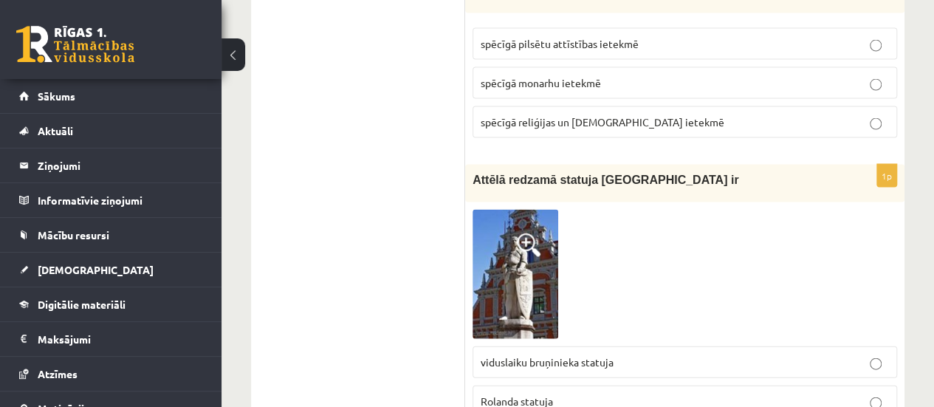
scroll to position [4331, 0]
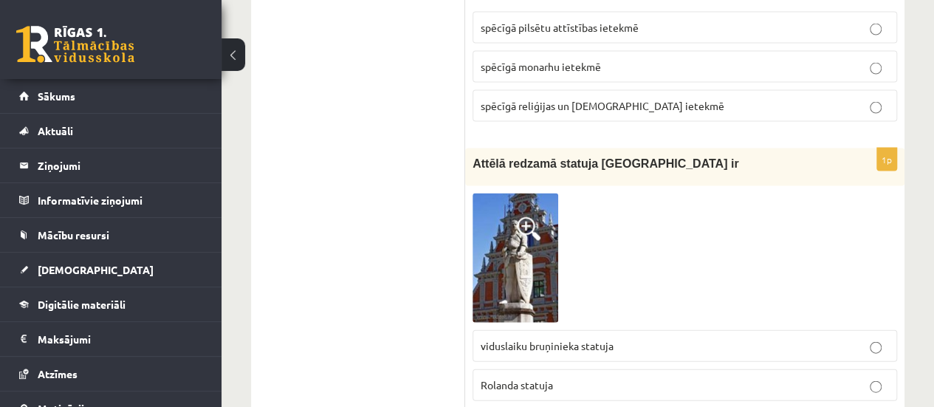
click at [640, 330] on label "viduslaiku bruņinieka statuja" at bounding box center [685, 346] width 425 height 32
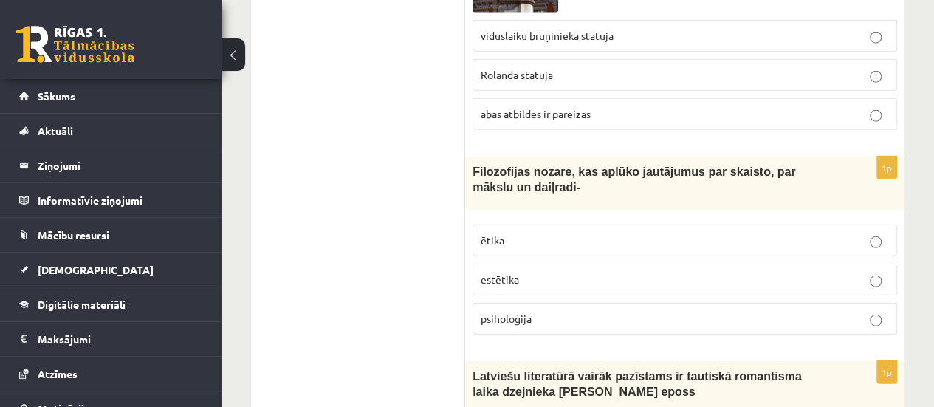
scroll to position [4616, 0]
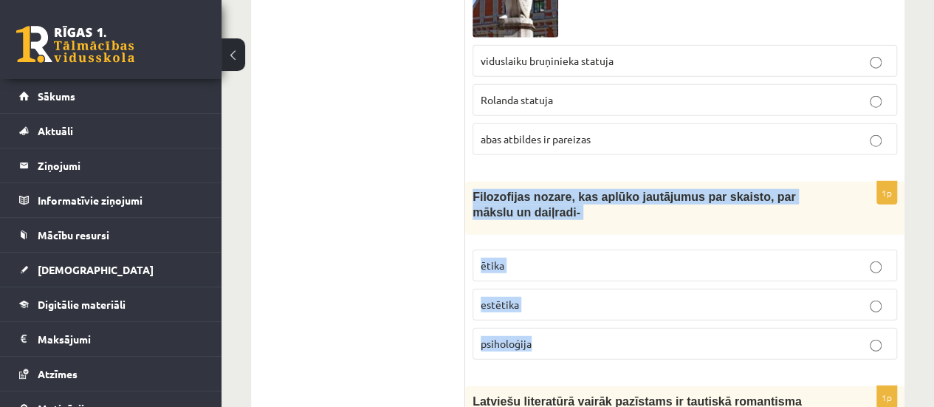
drag, startPoint x: 472, startPoint y: 83, endPoint x: 622, endPoint y: 219, distance: 202.3
click at [622, 219] on div "1p Filozofijas nozare, kas aplūko jautājumus par skaisto, par mākslu un daiļrad…" at bounding box center [684, 277] width 439 height 190
click at [679, 297] on p "estētika" at bounding box center [685, 305] width 408 height 16
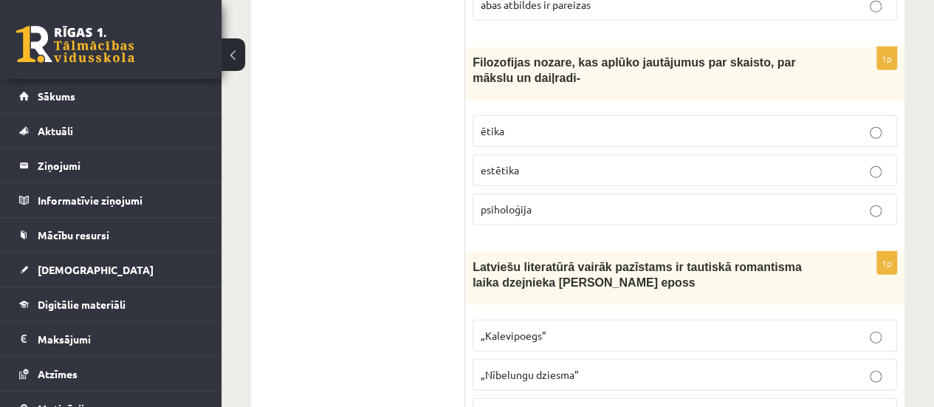
scroll to position [4766, 0]
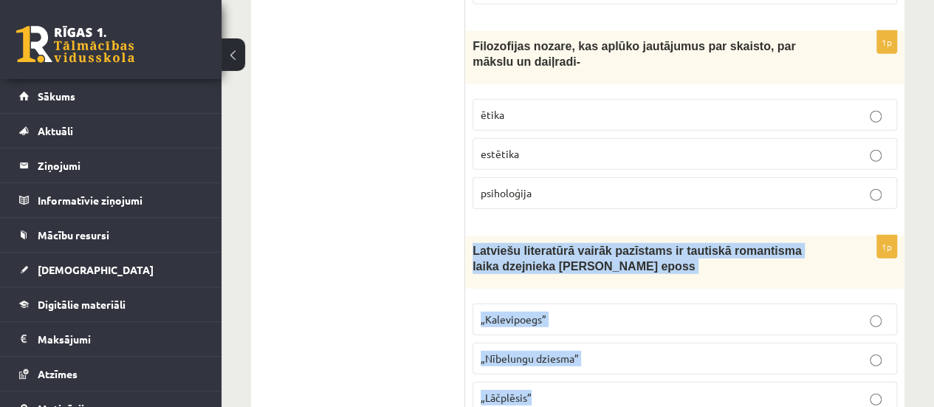
drag, startPoint x: 468, startPoint y: 132, endPoint x: 589, endPoint y: 278, distance: 189.4
click at [589, 278] on div "1p Latviešu literatūrā vairāk pazīstams ir tautiskā romantisma laika dzejnieka …" at bounding box center [684, 331] width 439 height 190
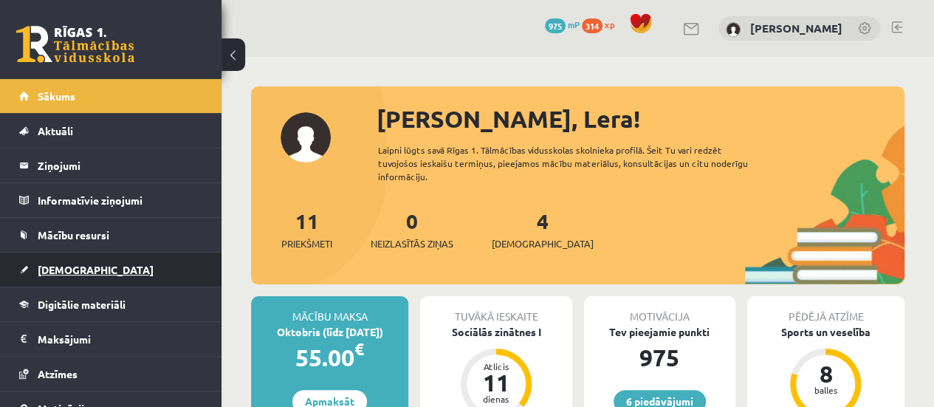
click at [121, 268] on link "[DEMOGRAPHIC_DATA]" at bounding box center [111, 270] width 184 height 34
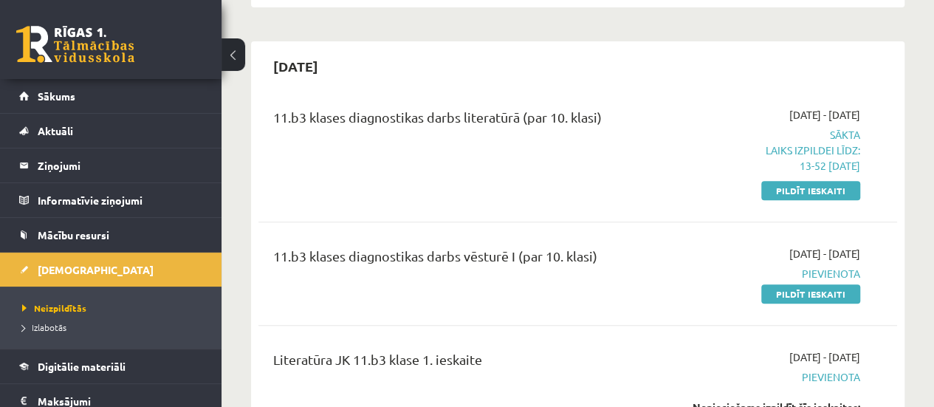
scroll to position [287, 0]
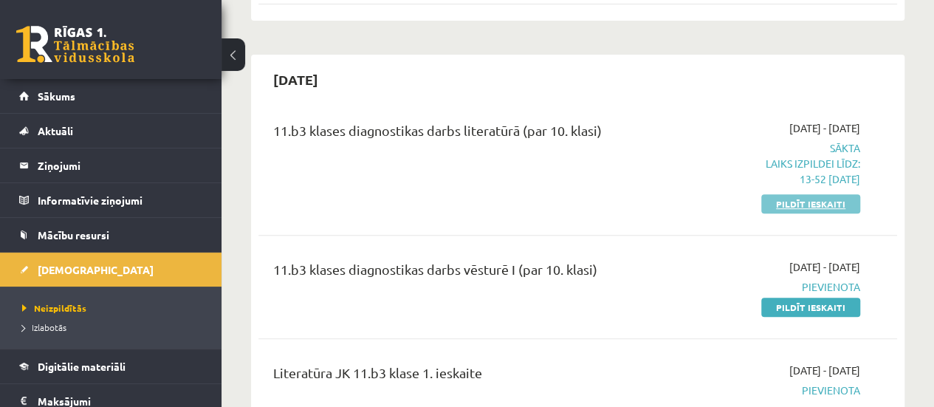
click at [797, 205] on link "Pildīt ieskaiti" at bounding box center [810, 203] width 99 height 19
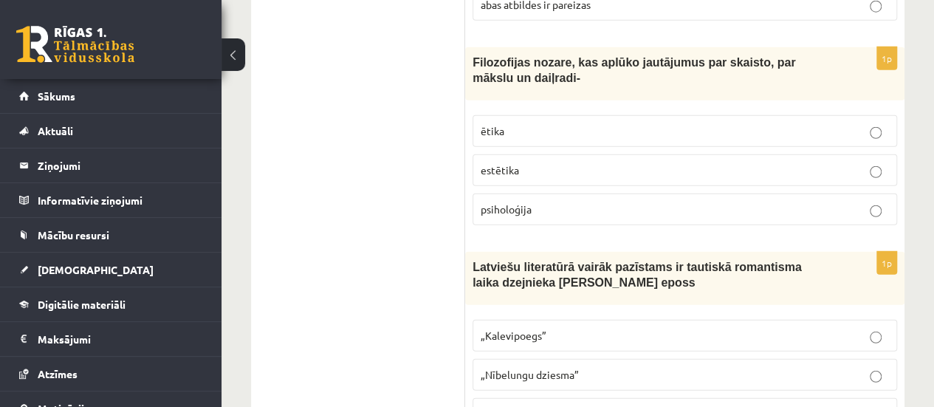
scroll to position [4726, 0]
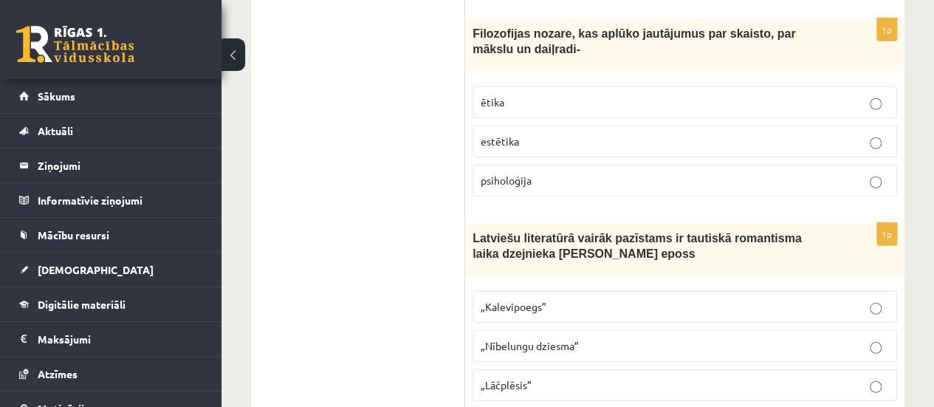
scroll to position [4803, 0]
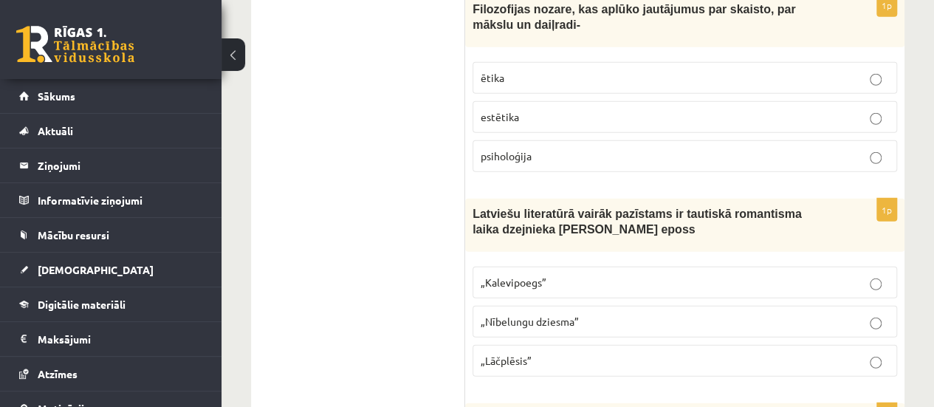
click at [736, 101] on label "estētika" at bounding box center [685, 117] width 425 height 32
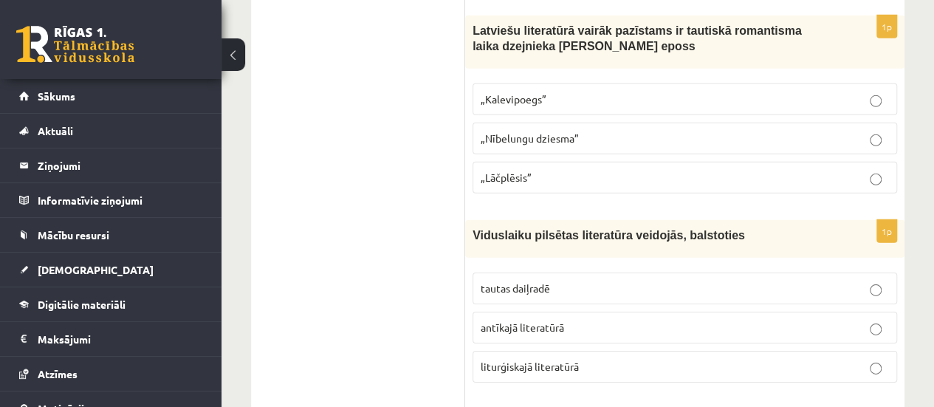
scroll to position [5003, 0]
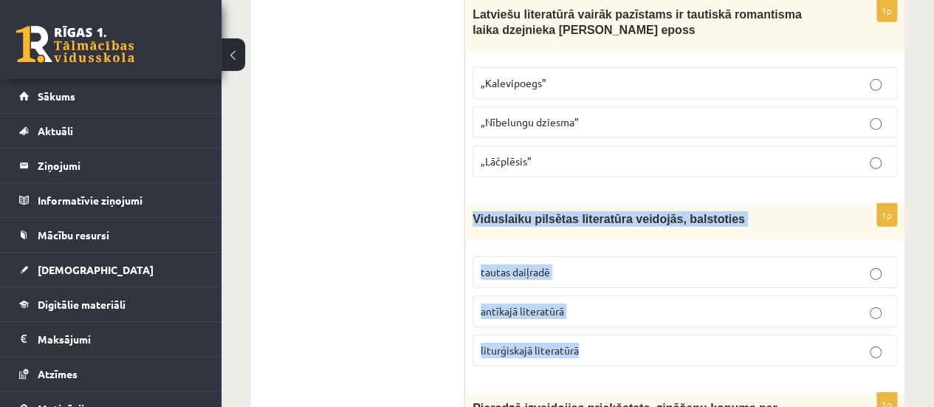
drag, startPoint x: 470, startPoint y: 106, endPoint x: 638, endPoint y: 219, distance: 203.2
click at [638, 219] on div "1p Viduslaiku pilsētas literatūra veidojās, balstoties tautas daiļradē antīkajā…" at bounding box center [684, 291] width 439 height 174
copy div "Viduslaiku pilsētas literatūra veidojās, balstoties tautas daiļradē antīkajā li…"
click at [638, 264] on p "tautas daiļradē" at bounding box center [685, 272] width 408 height 16
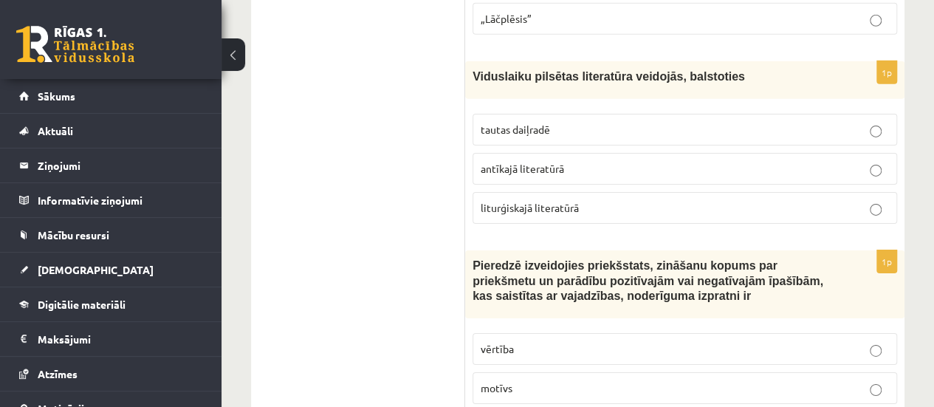
scroll to position [5169, 0]
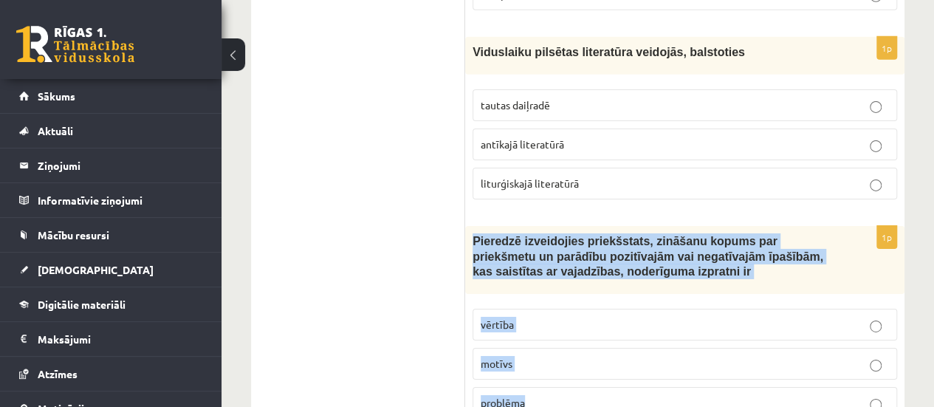
drag, startPoint x: 471, startPoint y: 125, endPoint x: 589, endPoint y: 281, distance: 196.1
click at [589, 281] on div "1p Pieredzē izveidojies priekšstats, zināšanu kopums par priekšmetu un parādību…" at bounding box center [684, 328] width 439 height 205
copy div "Pieredzē izveidojies priekšstats, zināšanu kopums par priekšmetu un parādību po…"
click at [566, 317] on p "vērtība" at bounding box center [685, 325] width 408 height 16
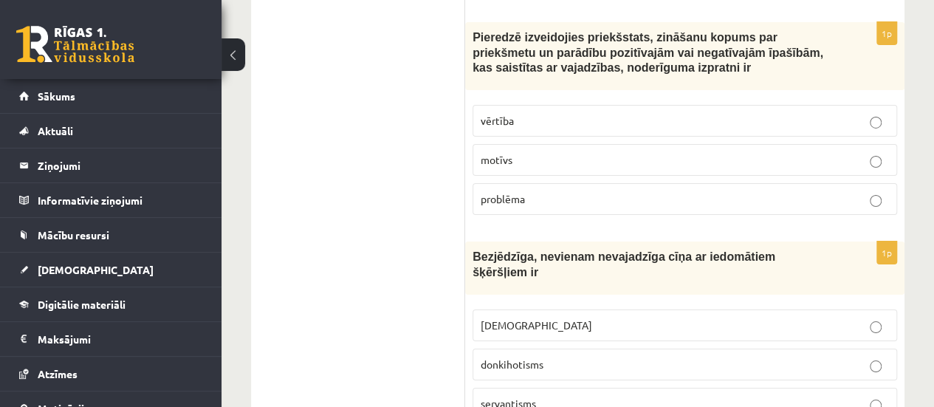
scroll to position [5422, 0]
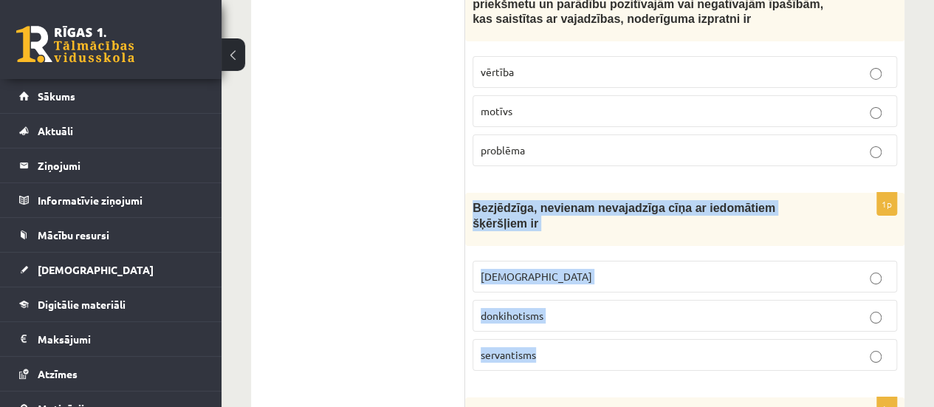
drag, startPoint x: 472, startPoint y: 89, endPoint x: 595, endPoint y: 215, distance: 176.5
click at [595, 215] on div "1p Bezjēdzīga, nevienam nevajadzīga cīņa ar iedomātiem šķēršļiem ir minhauzenis…" at bounding box center [684, 288] width 439 height 190
copy div "Bezjēdzīga, nevienam nevajadzīga cīņa ar iedomātiem šķēršļiem ir minhauzenisms …"
click at [597, 300] on label "donkihotisms" at bounding box center [685, 316] width 425 height 32
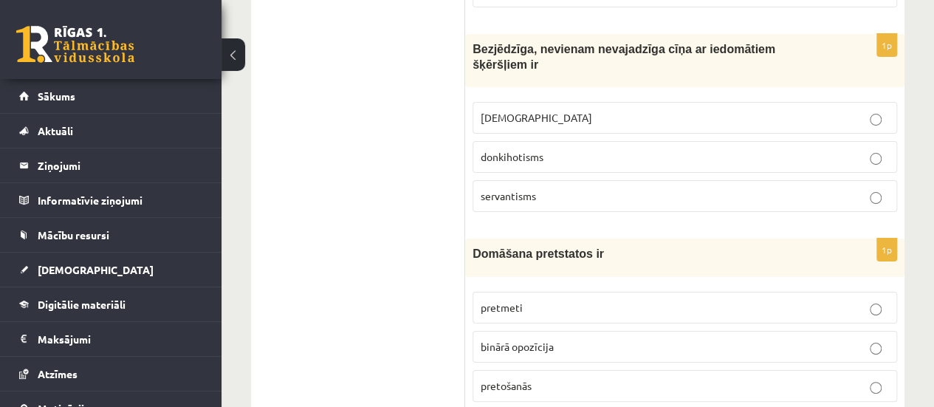
scroll to position [5597, 0]
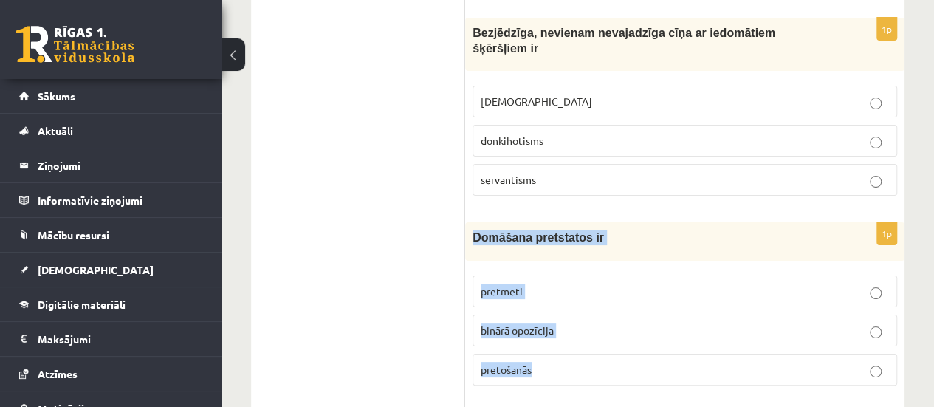
drag, startPoint x: 470, startPoint y: 99, endPoint x: 580, endPoint y: 236, distance: 176.5
click at [580, 236] on div "1p Domāšana pretstatos ir pretmeti binārā opozīcija pretošanās" at bounding box center [684, 309] width 439 height 174
copy div "Domāšana pretstatos ir pretmeti binārā opozīcija pretošanās"
click at [594, 268] on fieldset "pretmeti binārā opozīcija pretošanās" at bounding box center [685, 329] width 425 height 122
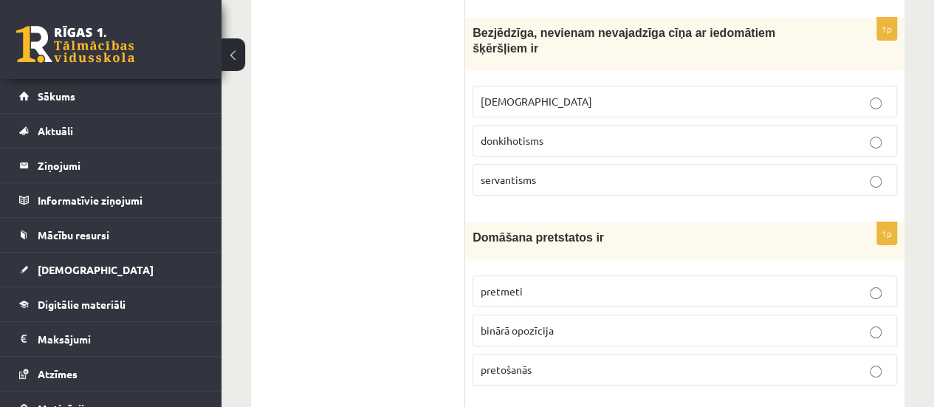
click at [595, 354] on label "pretošanās" at bounding box center [685, 370] width 425 height 32
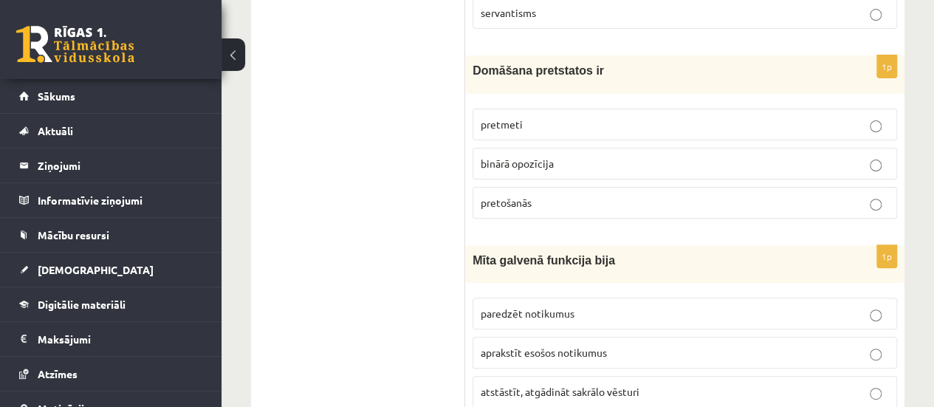
scroll to position [5780, 0]
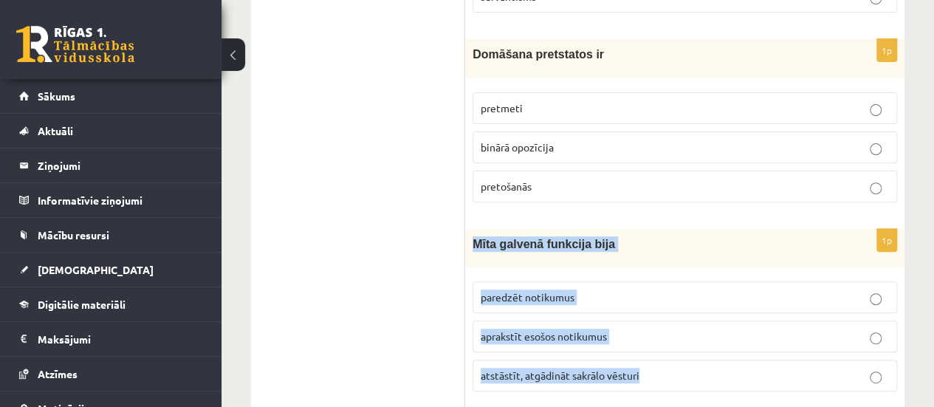
drag, startPoint x: 470, startPoint y: 106, endPoint x: 684, endPoint y: 226, distance: 245.0
click at [684, 229] on div "1p Mīta galvenā funkcija bija paredzēt notikumus aprakstīt esošos notikumus ats…" at bounding box center [684, 316] width 439 height 174
copy div "Mīta galvenā funkcija bija paredzēt notikumus aprakstīt esošos notikumus atstās…"
click at [675, 368] on p "atstāstīt, atgādināt sakrālo vēsturi" at bounding box center [685, 376] width 408 height 16
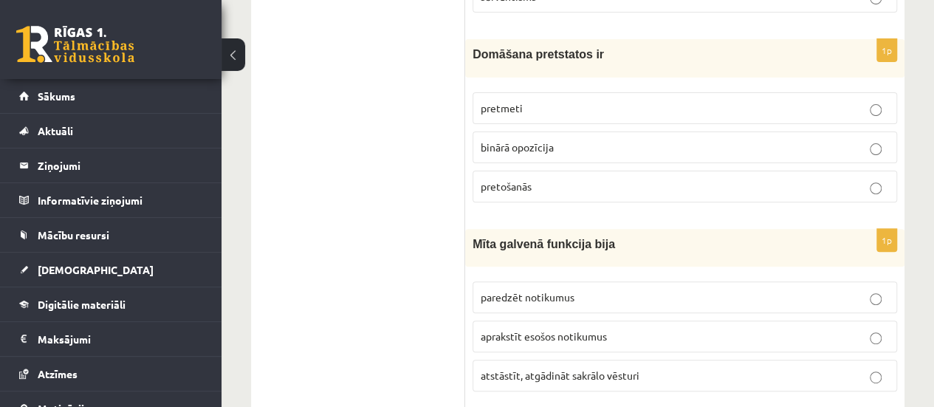
scroll to position [5886, 0]
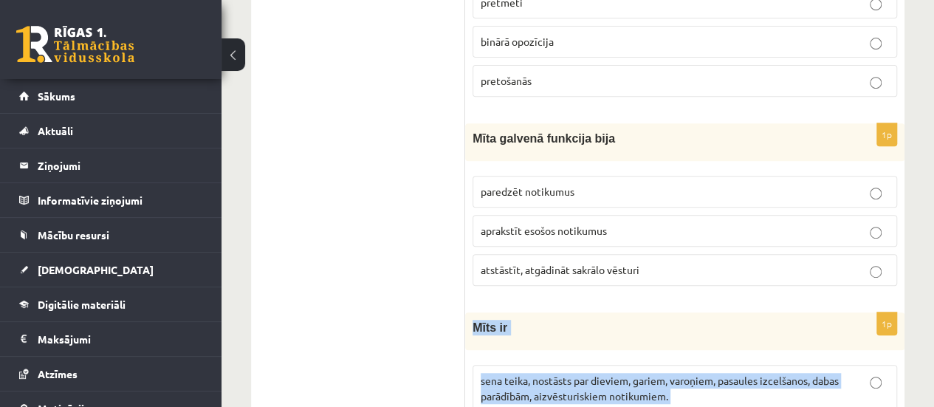
drag, startPoint x: 474, startPoint y: 187, endPoint x: 635, endPoint y: 342, distance: 223.5
click at [635, 342] on div "1p Mīts ir sena teika, nostāsts par dieviem, gariem, varoņiem, pasaules izcelša…" at bounding box center [684, 407] width 439 height 190
copy div "Mīts ir sena teika, nostāsts par dieviem, gariem, varoņiem, pasaules izcelšanos…"
click at [617, 373] on p "sena teika, nostāsts par dieviem, gariem, varoņiem, pasaules izcelšanos, dabas …" at bounding box center [685, 388] width 408 height 31
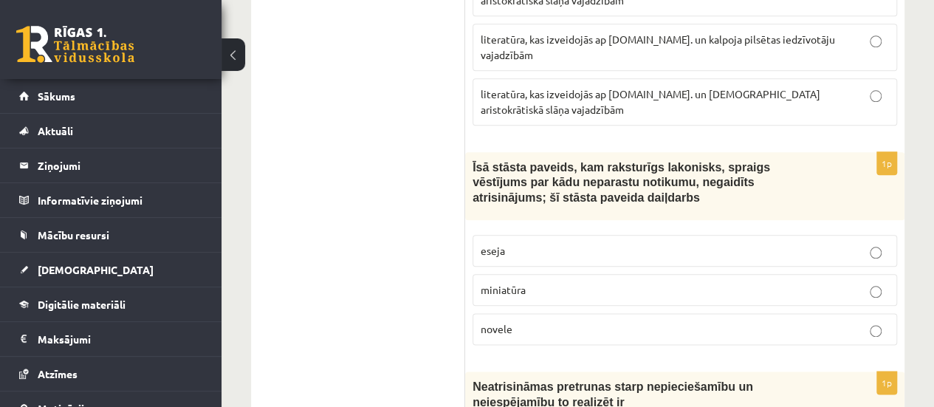
scroll to position [0, 0]
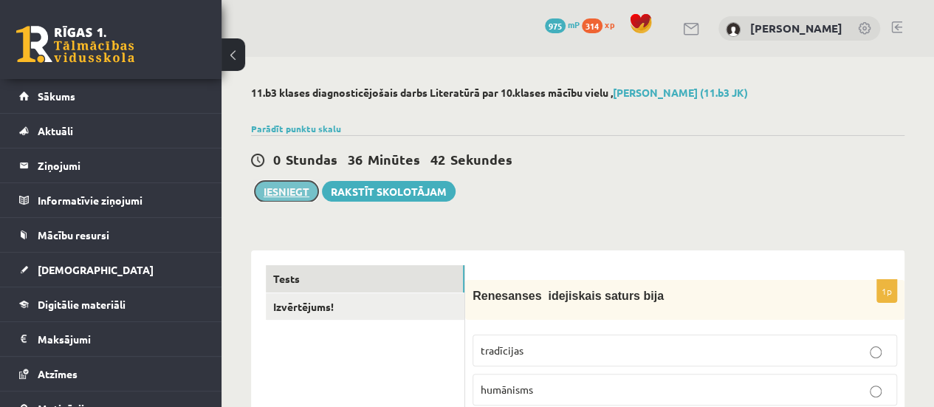
click at [284, 198] on button "Iesniegt" at bounding box center [287, 191] width 64 height 21
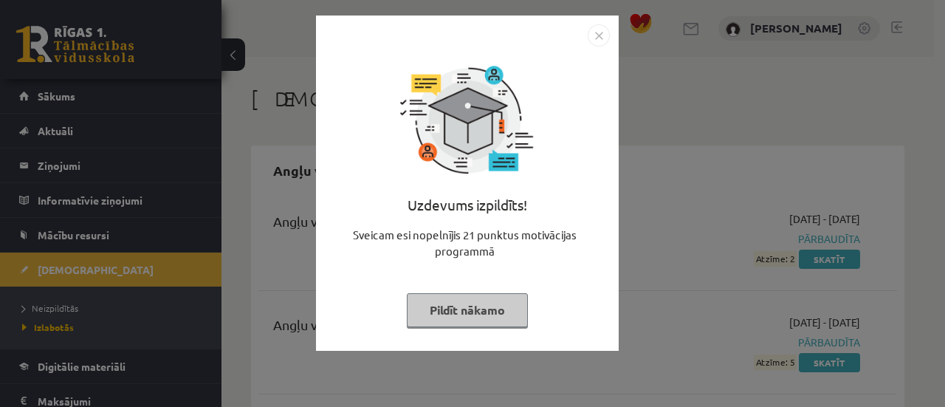
click at [473, 324] on button "Pildīt nākamo" at bounding box center [467, 310] width 121 height 34
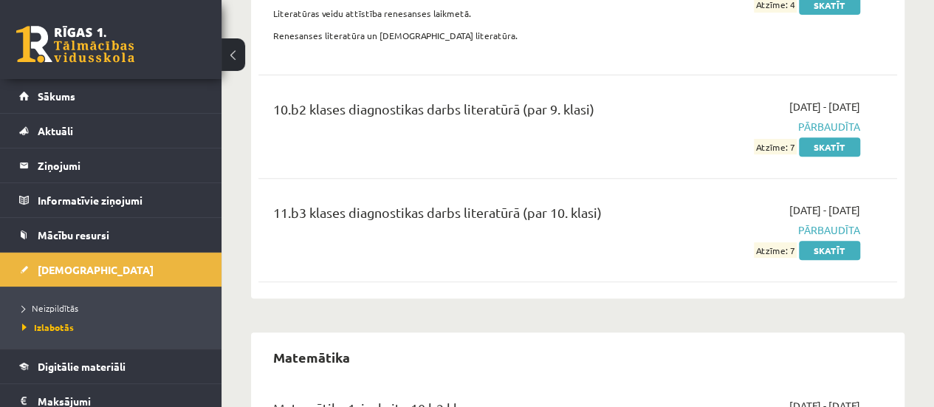
scroll to position [5819, 0]
